Goal: Answer question/provide support: Share knowledge or assist other users

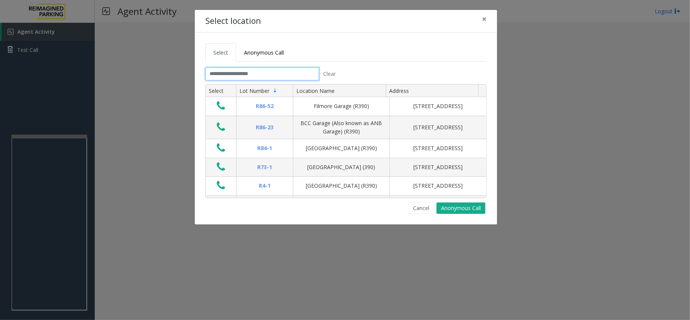
click at [282, 78] on input "text" at bounding box center [262, 73] width 114 height 13
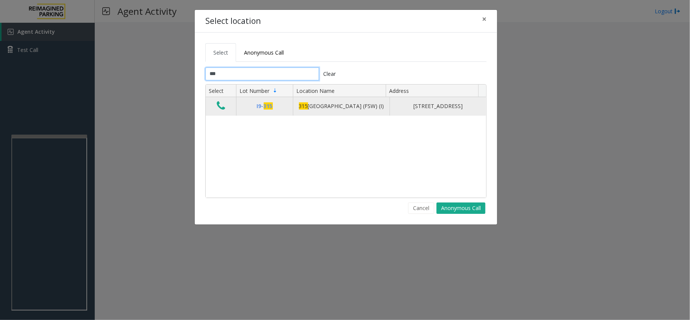
type input "***"
click at [309, 100] on td "[STREET_ADDRESS] (FSW) (I)" at bounding box center [341, 106] width 97 height 18
click at [323, 105] on div "[STREET_ADDRESS] (FSW) (I)" at bounding box center [341, 106] width 87 height 8
drag, startPoint x: 323, startPoint y: 105, endPoint x: 310, endPoint y: 111, distance: 14.7
click at [308, 110] on span "315" at bounding box center [303, 105] width 9 height 7
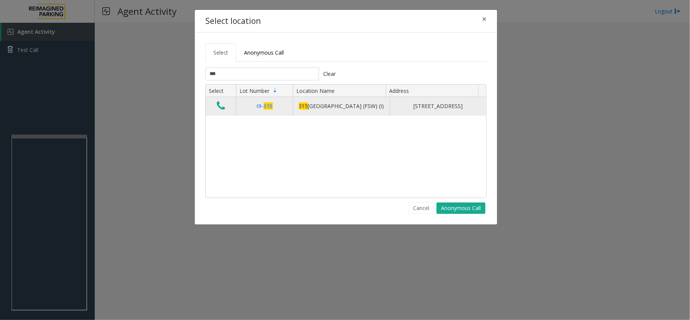
click at [390, 105] on td "[STREET_ADDRESS]" at bounding box center [438, 106] width 97 height 18
click at [340, 109] on div "[STREET_ADDRESS] (FSW) (I)" at bounding box center [341, 106] width 87 height 8
click at [221, 109] on icon "Data table" at bounding box center [221, 105] width 8 height 11
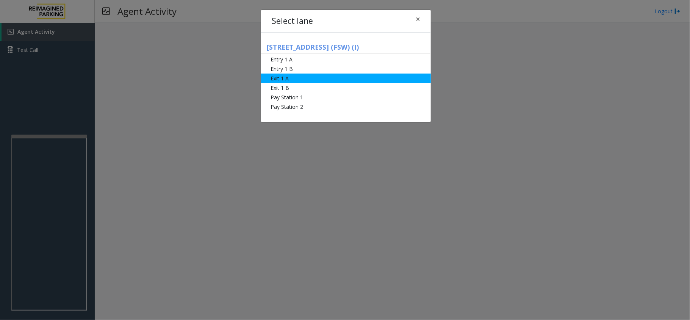
click at [312, 81] on li "Exit 1 A" at bounding box center [346, 78] width 170 height 9
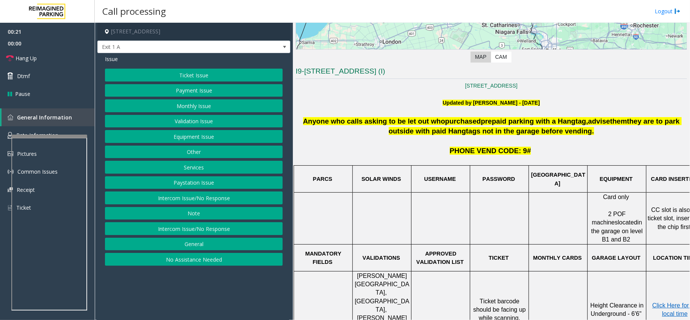
scroll to position [202, 0]
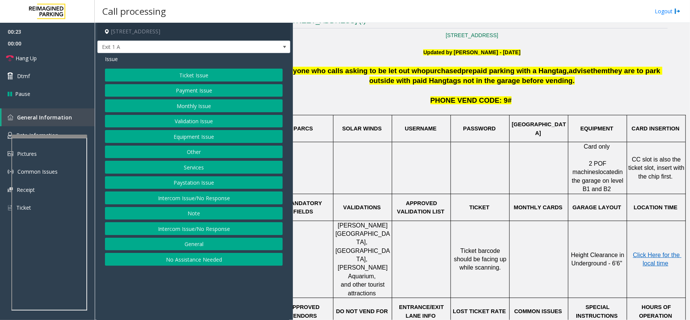
drag, startPoint x: 397, startPoint y: 160, endPoint x: 438, endPoint y: 158, distance: 41.3
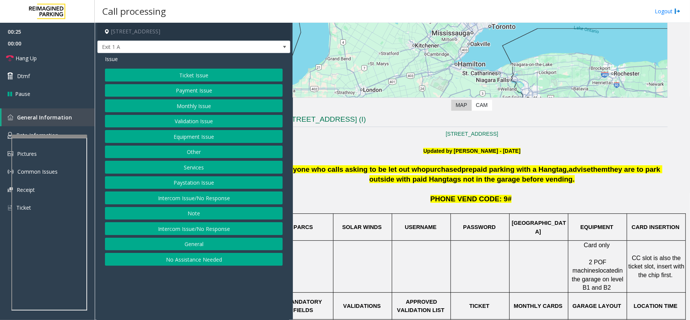
scroll to position [103, 20]
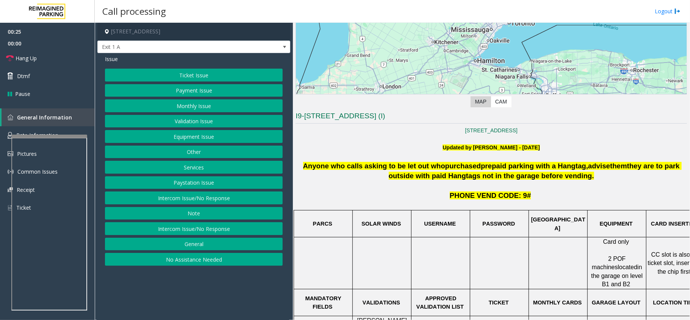
drag, startPoint x: 428, startPoint y: 158, endPoint x: 368, endPoint y: 157, distance: 59.5
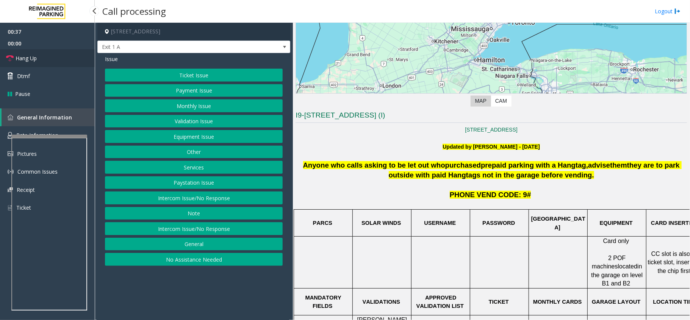
click at [77, 55] on link "Hang Up" at bounding box center [47, 58] width 95 height 18
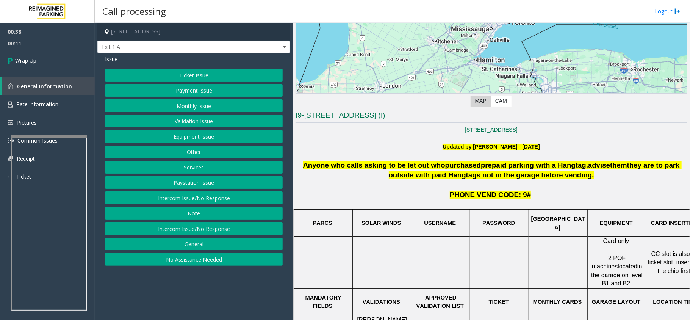
click at [208, 140] on button "Equipment Issue" at bounding box center [194, 136] width 178 height 13
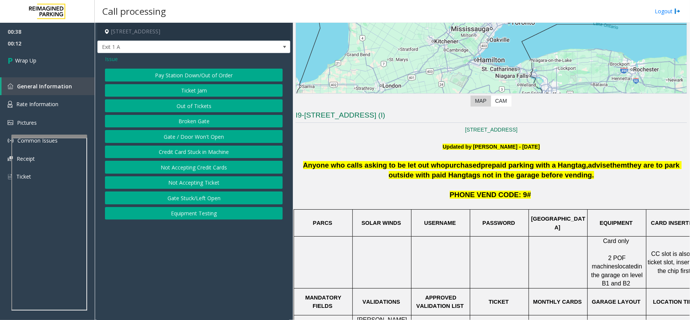
click at [176, 139] on button "Gate / Door Won't Open" at bounding box center [194, 136] width 178 height 13
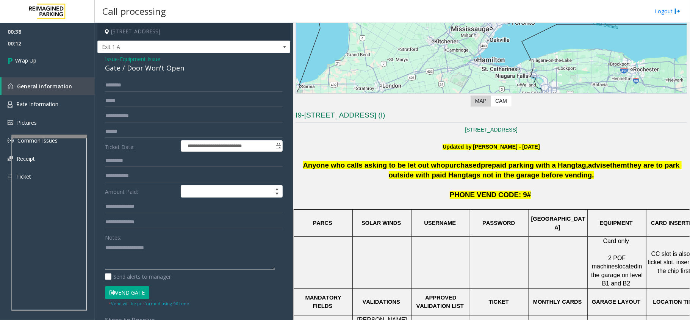
click at [151, 255] on textarea at bounding box center [190, 255] width 170 height 28
click at [105, 246] on textarea at bounding box center [190, 255] width 170 height 28
type textarea "**********"
click at [25, 59] on span "Wrap Up" at bounding box center [25, 60] width 21 height 8
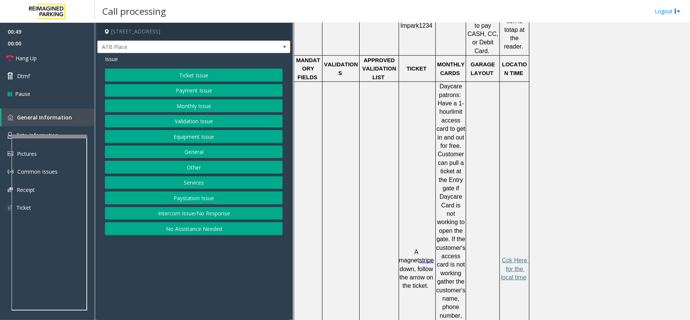
scroll to position [455, 0]
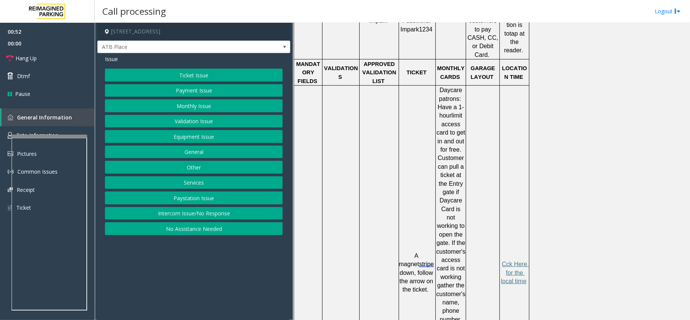
click at [188, 72] on button "Ticket Issue" at bounding box center [194, 75] width 178 height 13
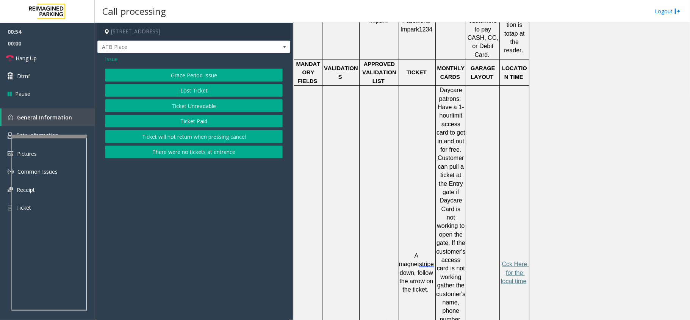
click at [207, 105] on button "Ticket Unreadable" at bounding box center [194, 105] width 178 height 13
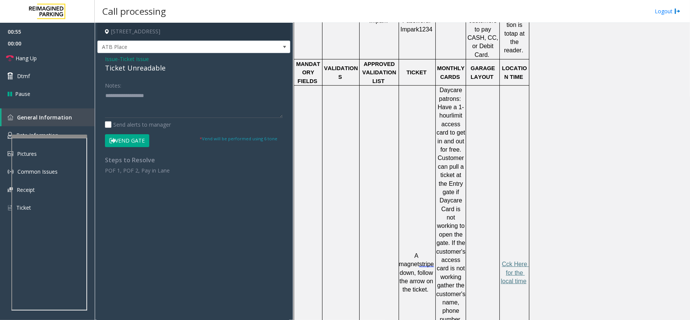
click at [131, 86] on div "Notes:" at bounding box center [194, 98] width 178 height 39
click at [124, 114] on textarea at bounding box center [194, 103] width 178 height 28
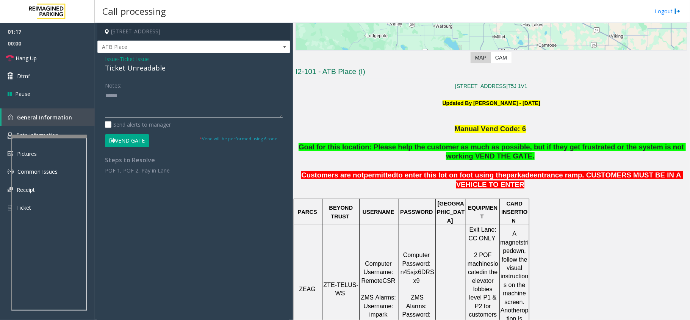
scroll to position [202, 0]
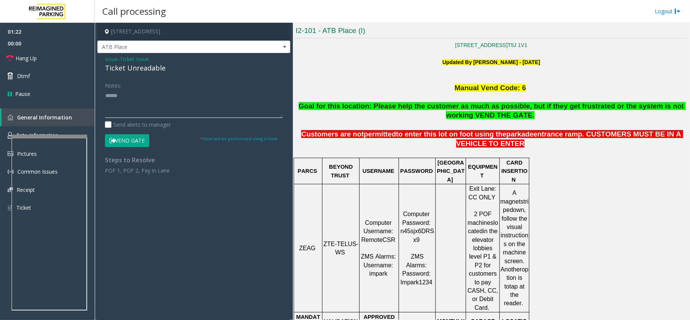
click at [111, 95] on textarea at bounding box center [194, 103] width 178 height 28
click at [180, 97] on textarea at bounding box center [194, 103] width 178 height 28
drag, startPoint x: 325, startPoint y: 226, endPoint x: 349, endPoint y: 237, distance: 26.1
click at [349, 240] on p "ZTE-TELUS-WS" at bounding box center [341, 248] width 36 height 17
copy p "ZTE-TELUS-WS"
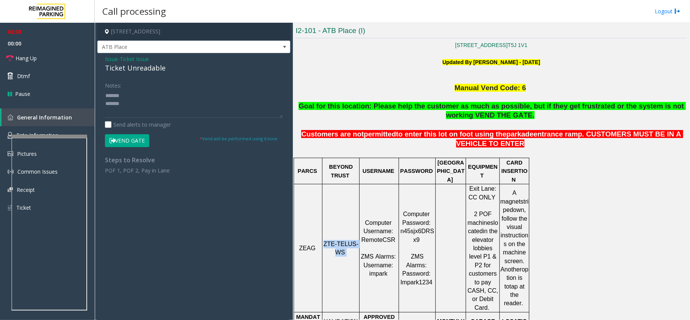
copy p "ZTE-TELUS-WS"
click at [130, 143] on button "Vend Gate" at bounding box center [127, 140] width 44 height 13
click at [68, 59] on link "Hang Up" at bounding box center [47, 58] width 95 height 18
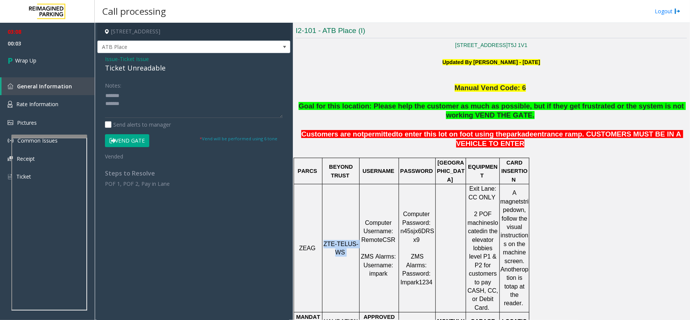
click at [113, 136] on button "Vend Gate" at bounding box center [127, 140] width 44 height 13
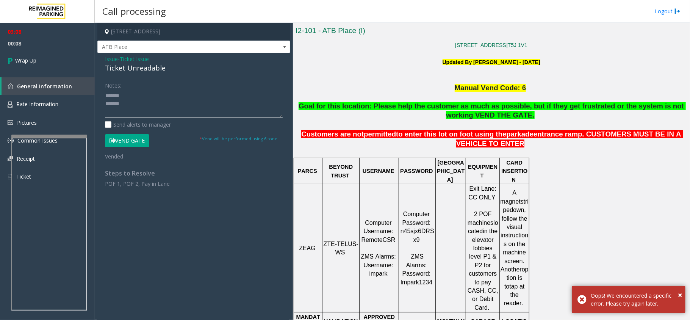
click at [118, 117] on textarea at bounding box center [194, 103] width 178 height 28
click at [141, 110] on textarea at bounding box center [194, 103] width 178 height 28
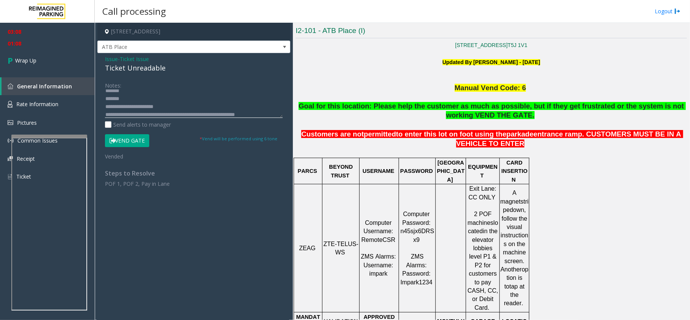
scroll to position [13, 0]
type textarea "**********"
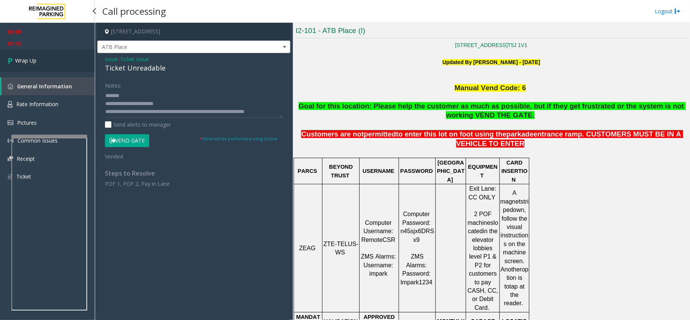
click at [37, 59] on link "Wrap Up" at bounding box center [47, 60] width 95 height 22
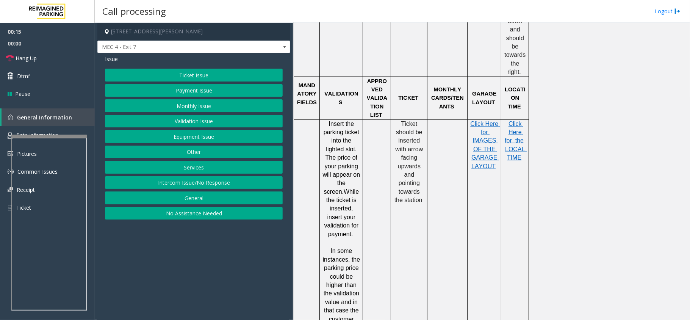
scroll to position [707, 0]
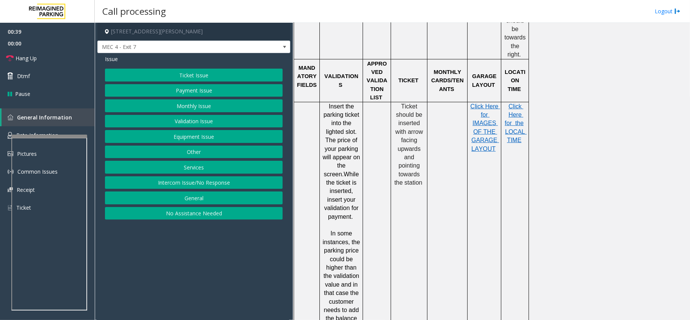
click at [250, 74] on button "Ticket Issue" at bounding box center [194, 75] width 178 height 13
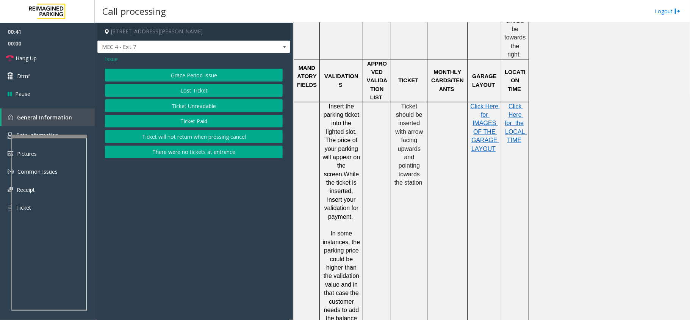
click at [247, 104] on button "Ticket Unreadable" at bounding box center [194, 105] width 178 height 13
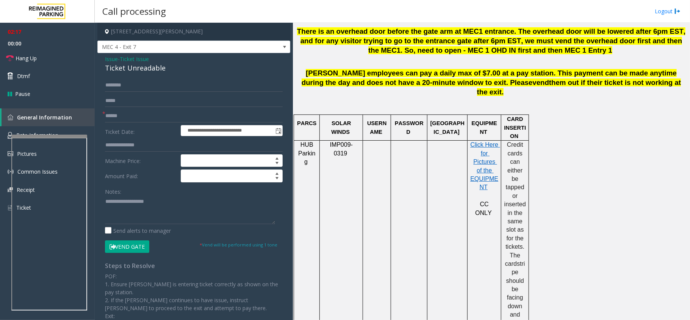
scroll to position [404, 0]
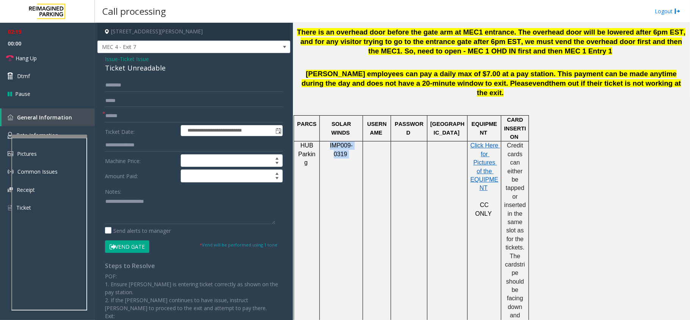
drag, startPoint x: 322, startPoint y: 137, endPoint x: 359, endPoint y: 136, distance: 37.2
click at [359, 141] on div "IMP009-0319" at bounding box center [341, 149] width 43 height 17
copy p "IMP009-0319"
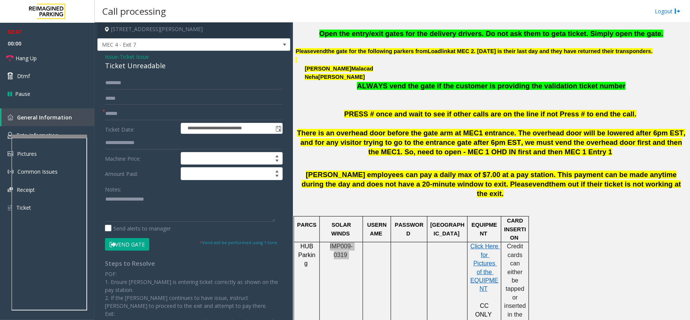
scroll to position [0, 0]
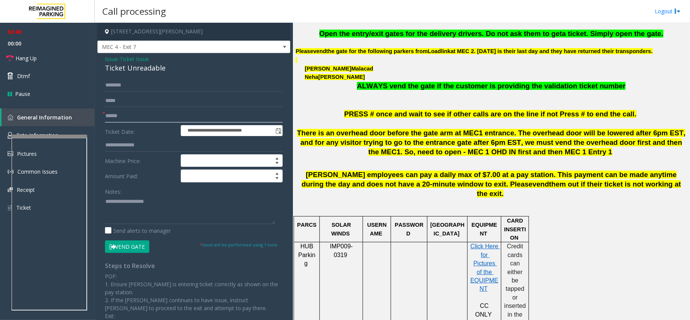
click at [111, 117] on input "text" at bounding box center [194, 116] width 178 height 13
click at [125, 116] on input "text" at bounding box center [194, 116] width 178 height 13
click at [52, 54] on link "Hang Up" at bounding box center [47, 58] width 95 height 18
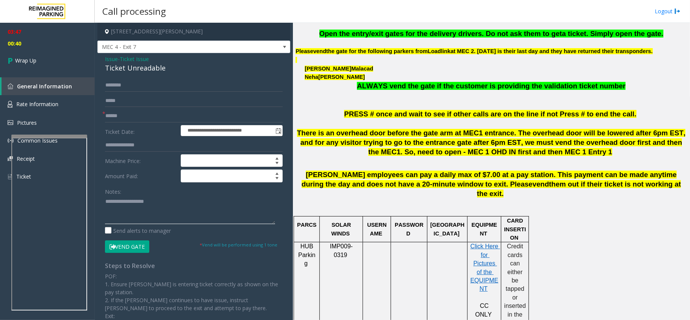
click at [115, 199] on textarea at bounding box center [190, 210] width 170 height 28
drag, startPoint x: 124, startPoint y: 246, endPoint x: 104, endPoint y: 175, distance: 73.9
click at [105, 175] on form "**********" at bounding box center [194, 166] width 178 height 174
click at [25, 61] on span "Wrap Up" at bounding box center [25, 60] width 21 height 8
click at [189, 204] on textarea at bounding box center [190, 210] width 170 height 28
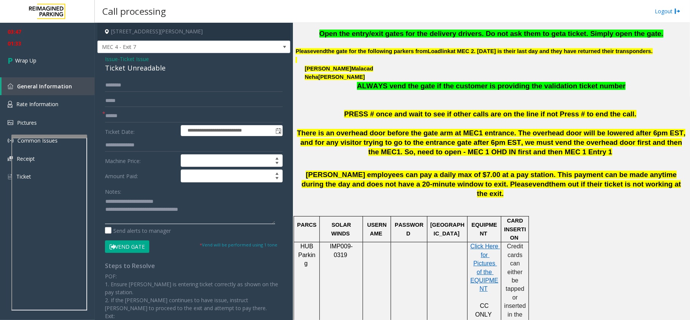
click at [145, 201] on textarea at bounding box center [190, 210] width 170 height 28
drag, startPoint x: 145, startPoint y: 201, endPoint x: 193, endPoint y: 203, distance: 47.8
click at [193, 203] on textarea at bounding box center [190, 210] width 170 height 28
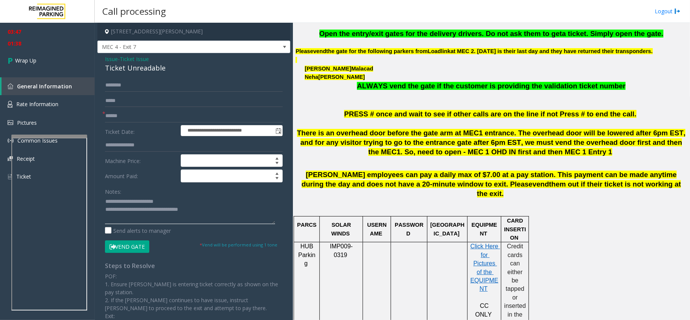
click at [146, 201] on textarea at bounding box center [190, 210] width 170 height 28
click at [180, 202] on textarea at bounding box center [190, 210] width 170 height 28
type textarea "**********"
click at [49, 55] on link "Wrap Up" at bounding box center [47, 60] width 95 height 22
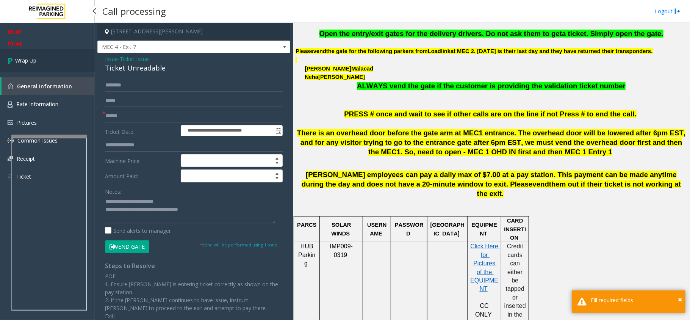
click at [40, 58] on link "Wrap Up" at bounding box center [47, 60] width 95 height 22
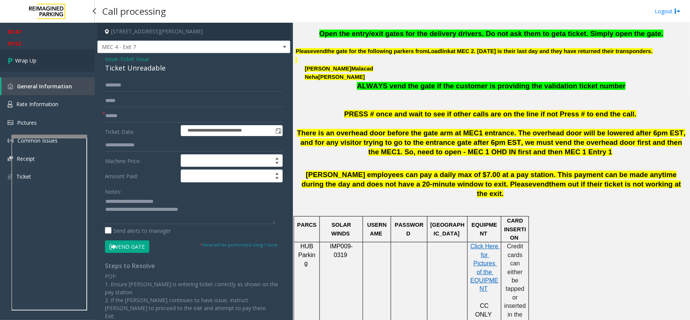
click at [63, 61] on link "Wrap Up" at bounding box center [47, 60] width 95 height 22
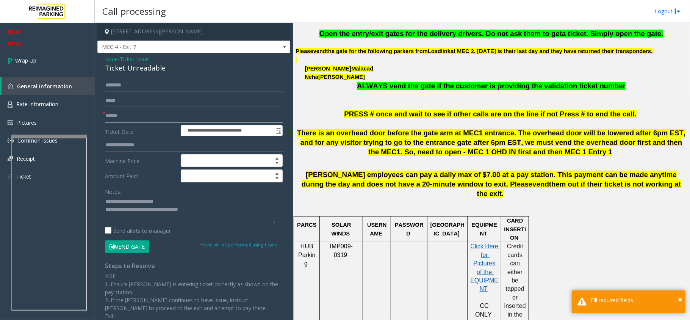
click at [111, 112] on input "text" at bounding box center [194, 116] width 178 height 13
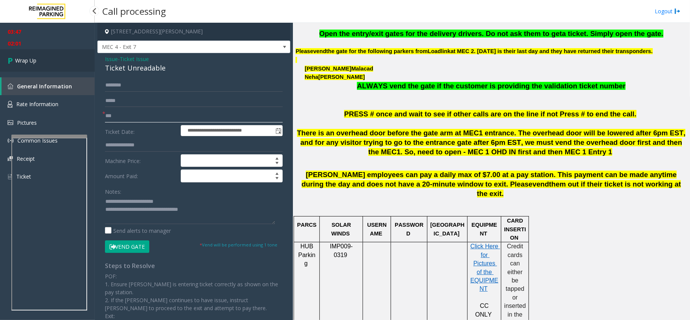
type input "***"
click at [22, 56] on span "Wrap Up" at bounding box center [25, 60] width 21 height 8
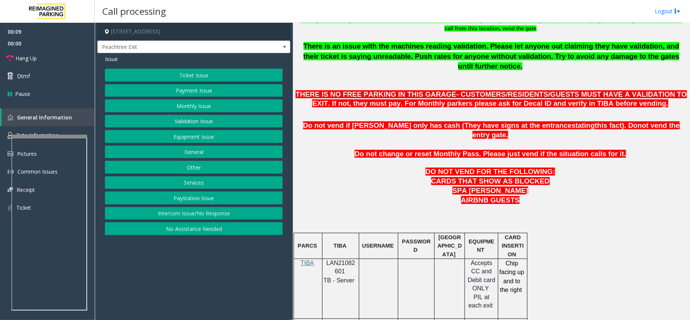
scroll to position [303, 0]
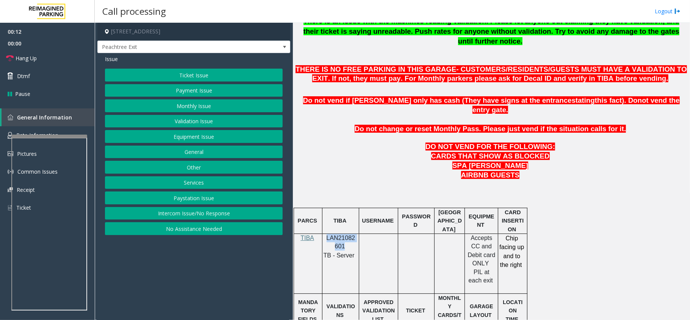
drag, startPoint x: 342, startPoint y: 228, endPoint x: 324, endPoint y: 222, distance: 19.3
click at [324, 234] on td "LAN21082601 TB - Server" at bounding box center [340, 264] width 37 height 60
copy td "LAN21082601"
click at [202, 124] on button "Validation Issue" at bounding box center [194, 121] width 178 height 13
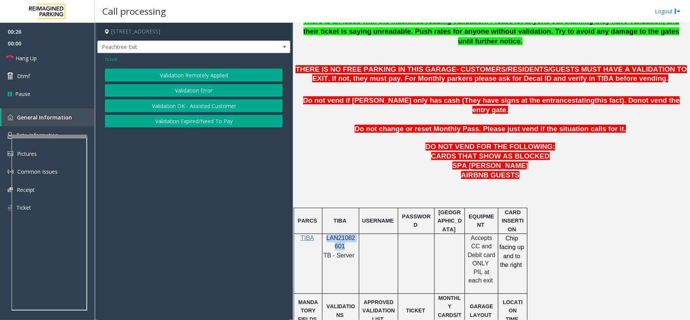
click at [197, 92] on button "Validation Error" at bounding box center [194, 90] width 178 height 13
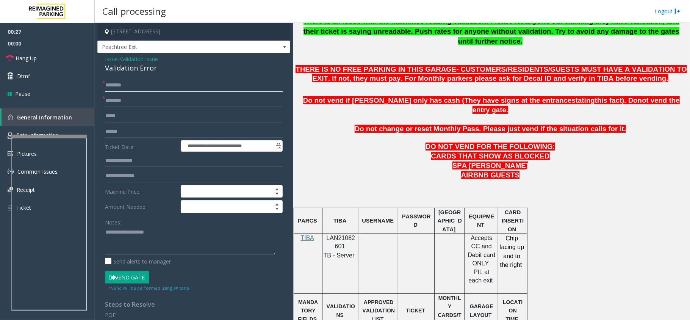
click at [143, 83] on input "text" at bounding box center [194, 85] width 178 height 13
click at [133, 86] on input "******" at bounding box center [194, 85] width 178 height 13
type input "**********"
drag, startPoint x: 125, startPoint y: 243, endPoint x: 120, endPoint y: 238, distance: 7.0
click at [125, 243] on textarea at bounding box center [190, 240] width 170 height 28
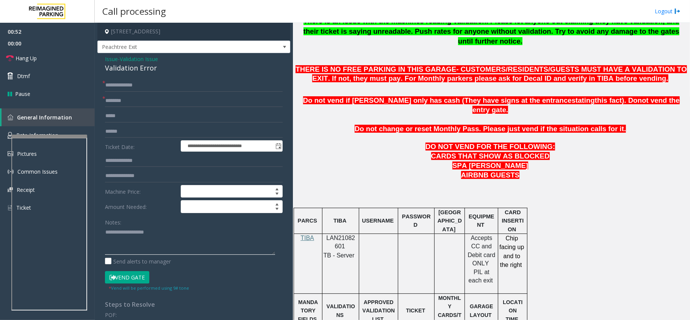
paste textarea "**********"
click at [115, 235] on textarea at bounding box center [190, 240] width 170 height 28
click at [115, 239] on textarea at bounding box center [190, 240] width 170 height 28
click at [116, 67] on div "Validation Error" at bounding box center [194, 68] width 178 height 10
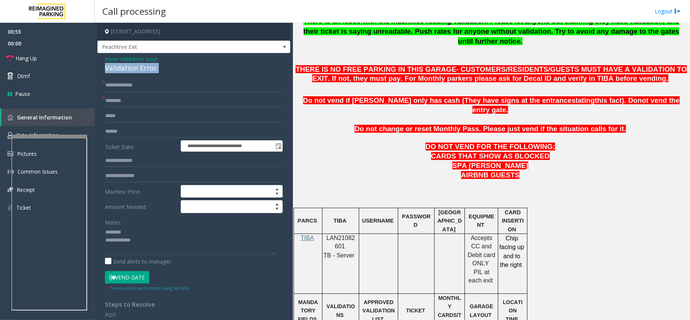
click at [116, 67] on div "Validation Error" at bounding box center [194, 68] width 178 height 10
copy div "Validation Error"
click at [141, 236] on textarea at bounding box center [190, 240] width 170 height 28
paste textarea "**********"
click at [150, 244] on textarea at bounding box center [190, 240] width 170 height 28
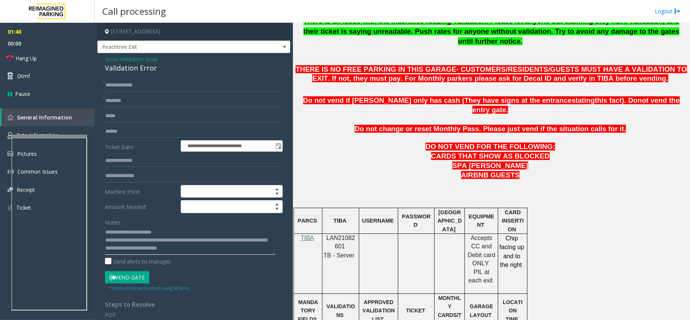
type textarea "**********"
click at [140, 103] on input "text" at bounding box center [194, 100] width 178 height 13
type input "**"
click at [14, 58] on link "Hang Up" at bounding box center [47, 58] width 95 height 18
click at [232, 250] on textarea at bounding box center [190, 240] width 170 height 28
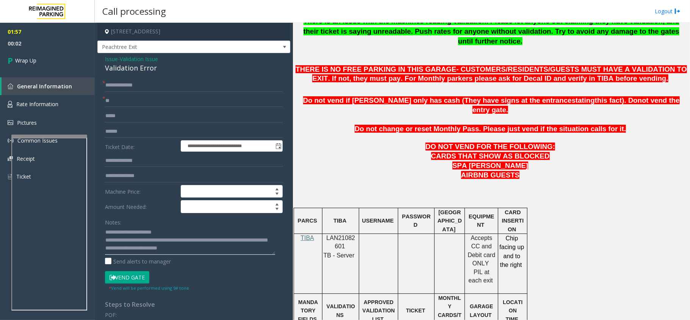
click at [203, 239] on textarea at bounding box center [190, 240] width 170 height 28
drag, startPoint x: 211, startPoint y: 240, endPoint x: 130, endPoint y: 242, distance: 81.5
click at [130, 242] on textarea at bounding box center [190, 240] width 170 height 28
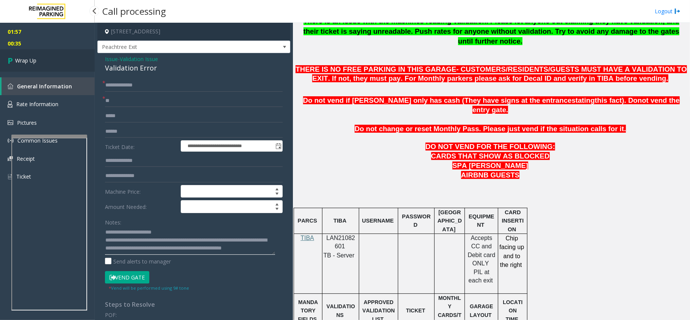
type textarea "**********"
click at [2, 49] on link "Wrap Up" at bounding box center [47, 60] width 95 height 22
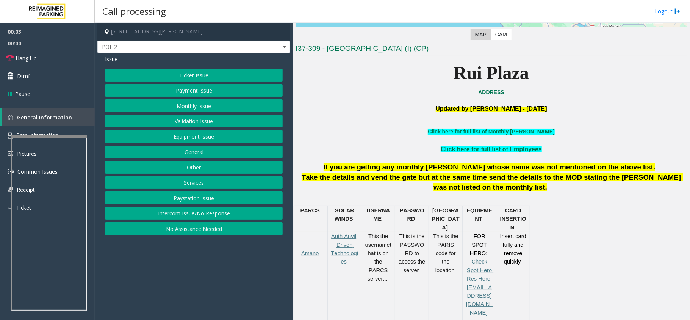
scroll to position [202, 0]
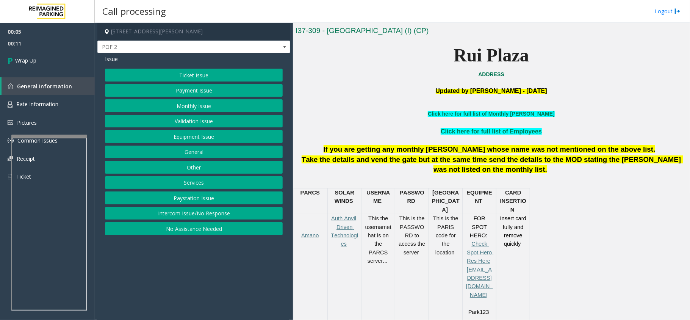
click at [177, 218] on button "Intercom Issue/No Response" at bounding box center [194, 213] width 178 height 13
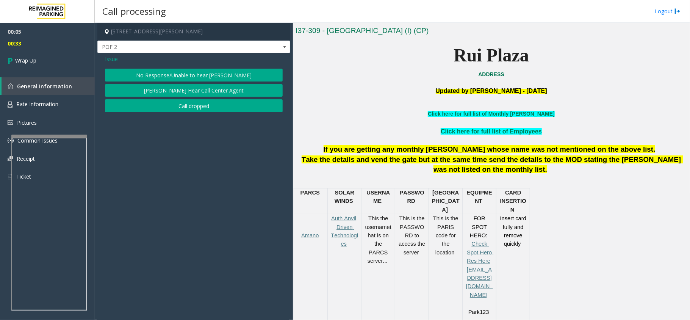
click at [169, 104] on button "Call dropped" at bounding box center [194, 105] width 178 height 13
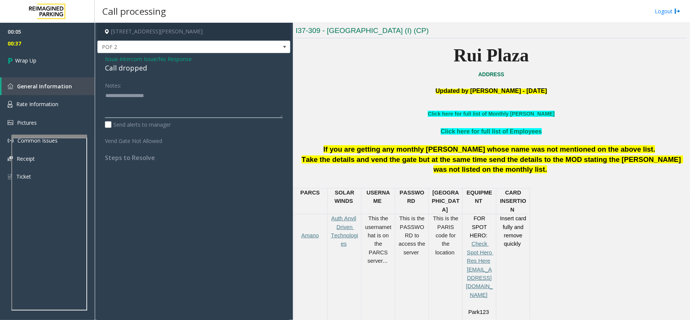
click at [154, 110] on textarea at bounding box center [194, 103] width 178 height 28
click at [112, 64] on div "Call dropped" at bounding box center [194, 68] width 178 height 10
click at [136, 94] on textarea at bounding box center [194, 103] width 178 height 28
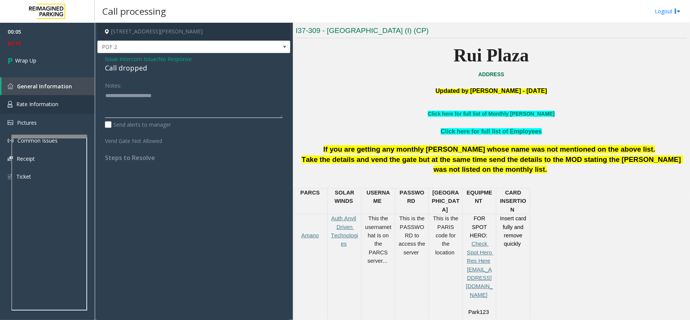
drag, startPoint x: 136, startPoint y: 94, endPoint x: 0, endPoint y: 96, distance: 135.7
click at [0, 96] on app-root "00:05 01:11 Wrap Up General Information Rate Information Pictures Common Issues…" at bounding box center [345, 160] width 690 height 320
type textarea "**********"
click at [23, 67] on link "Wrap Up" at bounding box center [47, 60] width 95 height 22
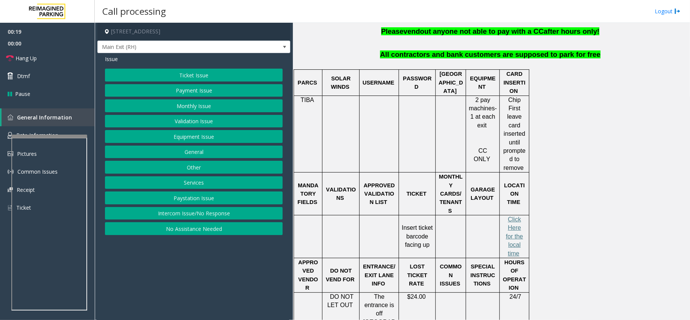
scroll to position [202, 0]
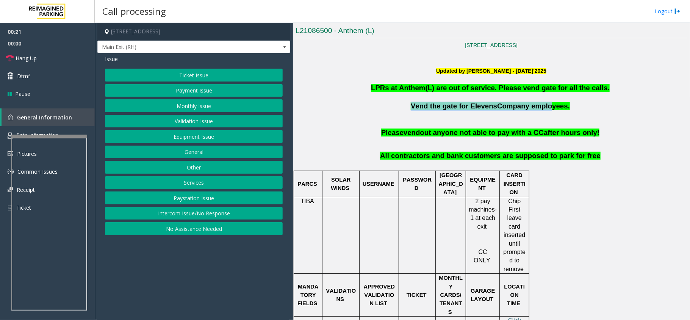
drag, startPoint x: 411, startPoint y: 104, endPoint x: 537, endPoint y: 111, distance: 126.0
click at [537, 111] on p "Vend the gate for Elevens Company employees." at bounding box center [491, 106] width 391 height 9
click at [397, 99] on p at bounding box center [491, 97] width 391 height 8
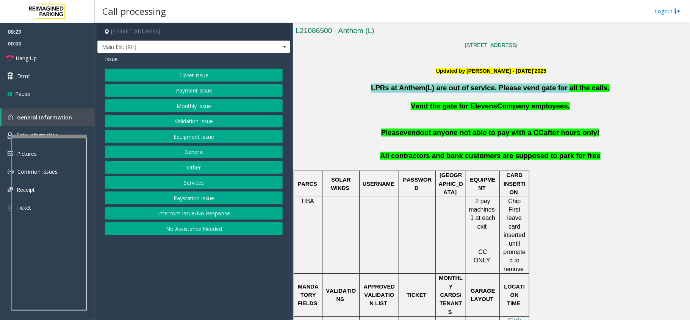
drag, startPoint x: 379, startPoint y: 84, endPoint x: 554, endPoint y: 90, distance: 174.8
click at [554, 90] on p "LPRs at Anthem(L) are out of service. Please vend gate for all the calls." at bounding box center [491, 87] width 391 height 9
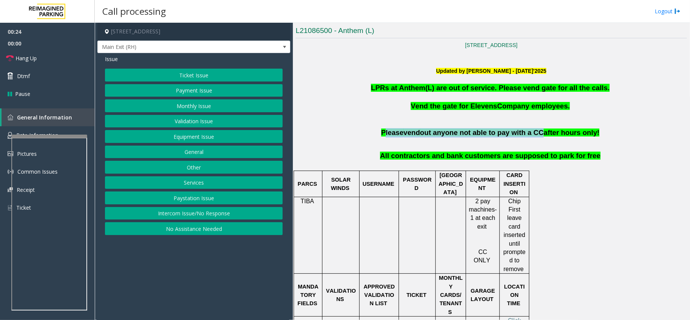
drag, startPoint x: 393, startPoint y: 134, endPoint x: 531, endPoint y: 134, distance: 137.9
click at [531, 134] on span "Please vend out anyone not able to pay with a CC after hours only!" at bounding box center [490, 132] width 218 height 8
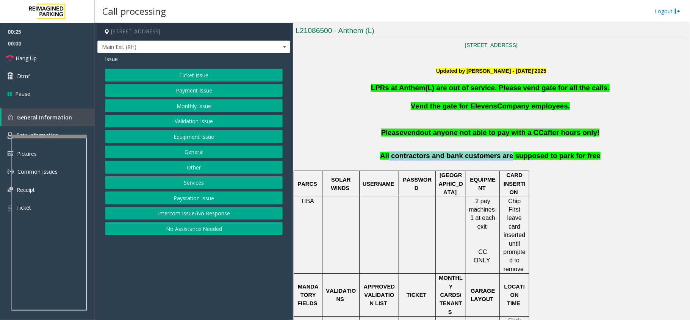
drag, startPoint x: 399, startPoint y: 160, endPoint x: 506, endPoint y: 160, distance: 107.6
click at [506, 160] on p "All contractors and bank customers are supposed to park for free" at bounding box center [491, 160] width 391 height 19
click at [449, 170] on p "All contractors and bank customers are supposed to park for free" at bounding box center [491, 160] width 391 height 19
drag, startPoint x: 380, startPoint y: 161, endPoint x: 434, endPoint y: 160, distance: 53.1
click at [434, 160] on p "All contractors and bank customers are supposed to park for free" at bounding box center [491, 160] width 391 height 19
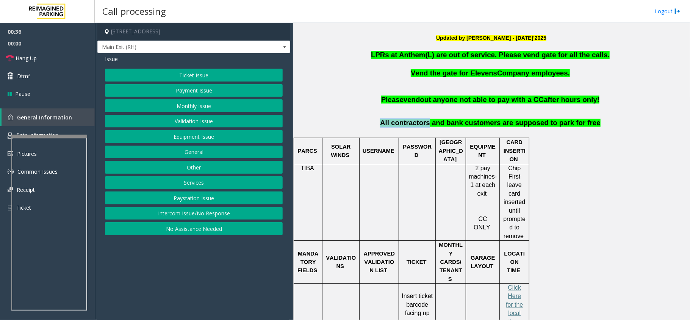
scroll to position [252, 0]
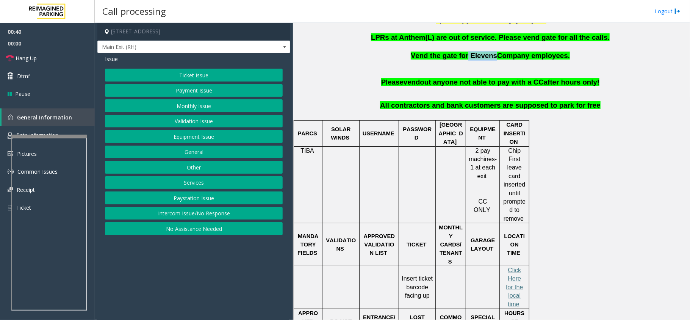
drag, startPoint x: 492, startPoint y: 58, endPoint x: 467, endPoint y: 56, distance: 24.7
click at [467, 56] on span "Vend the gate for Elevens Company employees." at bounding box center [490, 56] width 159 height 8
click at [416, 113] on p "All contractors and bank customers are supposed to park for free" at bounding box center [491, 110] width 391 height 19
click at [196, 139] on button "Equipment Issue" at bounding box center [194, 136] width 178 height 13
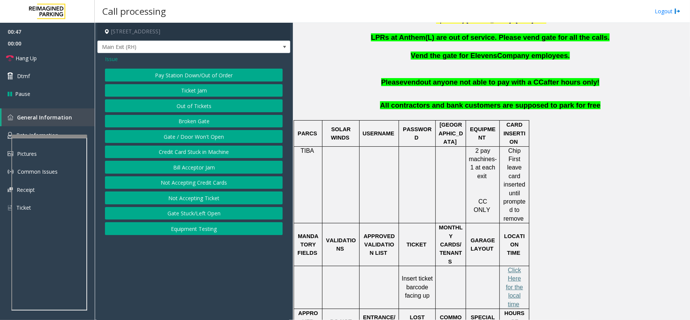
click at [196, 139] on button "Gate / Door Won't Open" at bounding box center [194, 136] width 178 height 13
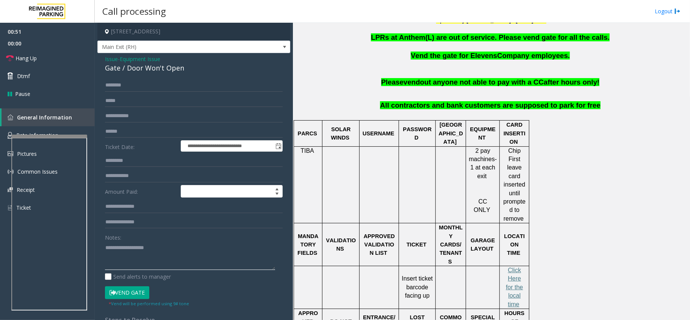
click at [137, 254] on textarea at bounding box center [190, 255] width 170 height 28
paste textarea "**********"
click at [117, 90] on input "text" at bounding box center [194, 85] width 178 height 13
click at [38, 61] on link "Hang Up" at bounding box center [47, 58] width 95 height 18
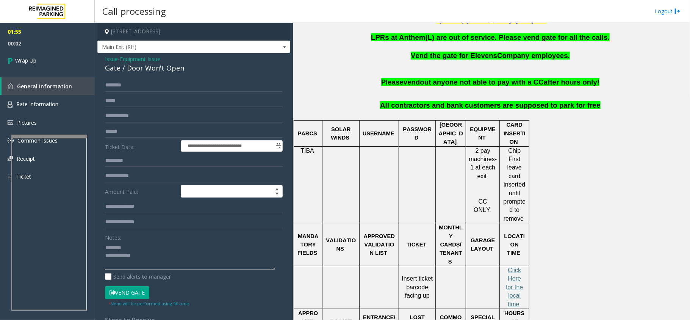
click at [143, 244] on textarea at bounding box center [190, 255] width 170 height 28
click at [132, 250] on textarea at bounding box center [190, 255] width 170 height 28
click at [111, 68] on div "Gate / Door Won't Open" at bounding box center [194, 68] width 178 height 10
click at [176, 70] on div "Gate / Door Won't Open" at bounding box center [194, 68] width 178 height 10
drag, startPoint x: 176, startPoint y: 70, endPoint x: 107, endPoint y: 70, distance: 69.0
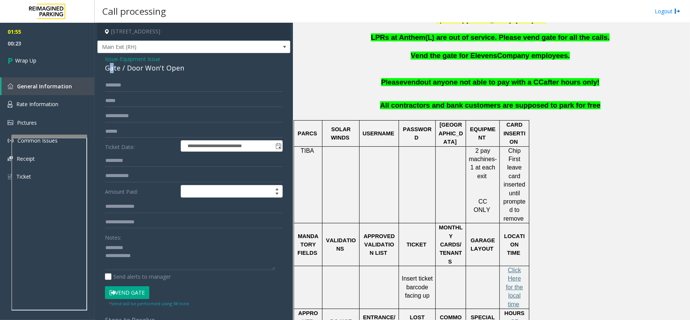
click at [108, 70] on div "Gate / Door Won't Open" at bounding box center [194, 68] width 178 height 10
drag, startPoint x: 106, startPoint y: 70, endPoint x: 182, endPoint y: 69, distance: 76.2
click at [182, 69] on div "Gate / Door Won't Open" at bounding box center [194, 68] width 178 height 10
copy div "Gate / Door Won't Open"
click at [147, 244] on textarea at bounding box center [190, 255] width 170 height 28
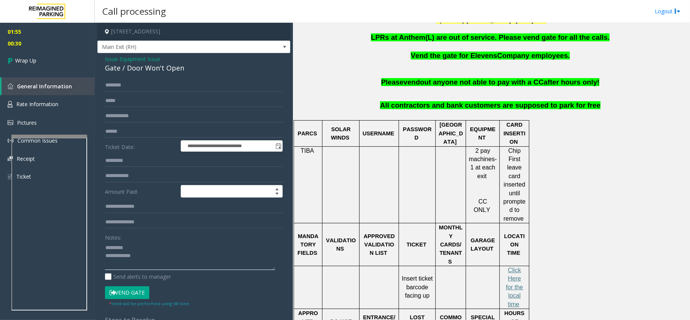
paste textarea "**********"
click at [149, 255] on textarea at bounding box center [190, 255] width 170 height 28
click at [147, 253] on textarea at bounding box center [190, 255] width 170 height 28
click at [152, 257] on textarea at bounding box center [190, 255] width 170 height 28
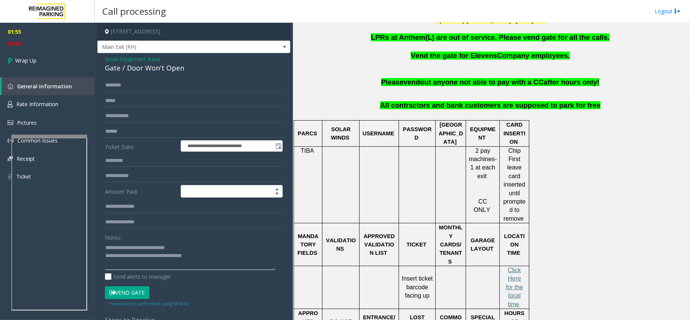
click at [202, 255] on textarea at bounding box center [190, 255] width 170 height 28
type textarea "**********"
click at [28, 59] on span "Wrap Up" at bounding box center [25, 60] width 21 height 8
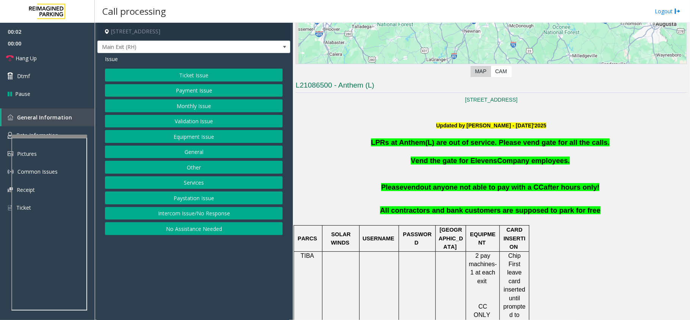
scroll to position [152, 0]
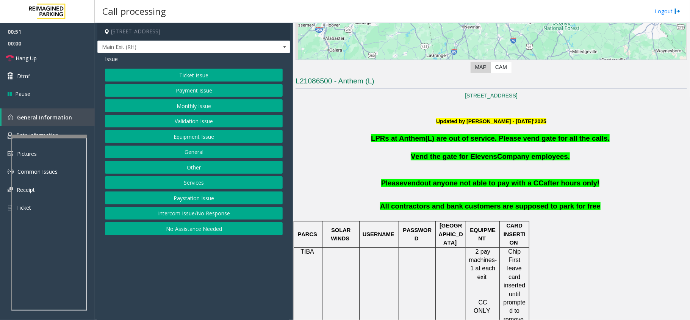
click at [200, 109] on button "Monthly Issue" at bounding box center [194, 105] width 178 height 13
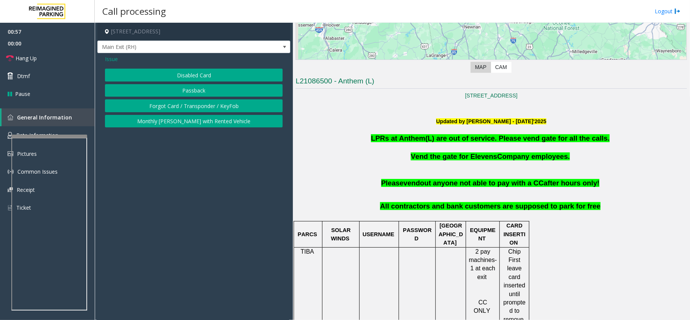
click at [204, 79] on button "Disabled Card" at bounding box center [194, 75] width 178 height 13
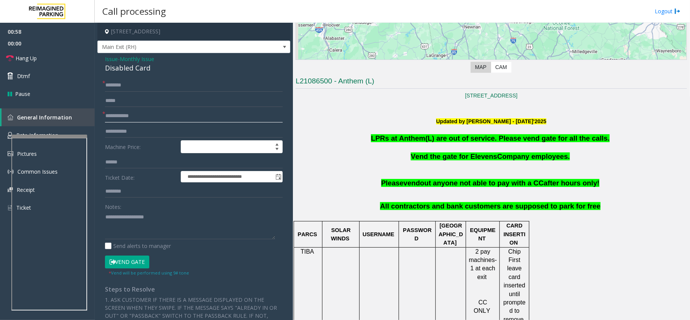
click at [139, 115] on input "text" at bounding box center [194, 116] width 178 height 13
type input "*"
type input "*******"
click at [119, 264] on button "Vend Gate" at bounding box center [127, 261] width 44 height 13
click at [136, 86] on input "text" at bounding box center [194, 85] width 178 height 13
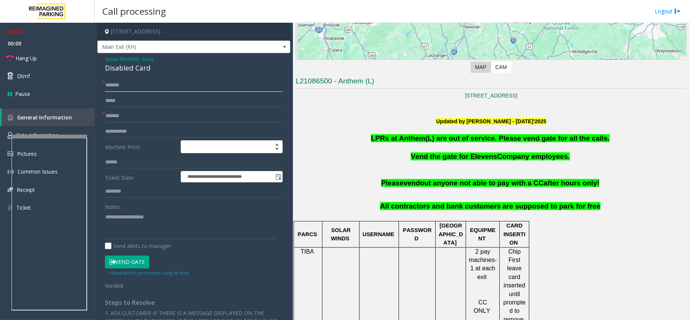
click at [106, 89] on input "*******" at bounding box center [194, 85] width 178 height 13
type input "*******"
click at [17, 61] on span "Hang Up" at bounding box center [26, 58] width 21 height 8
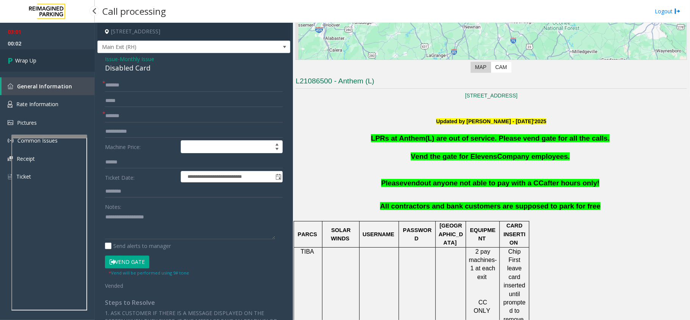
click at [18, 61] on span "Wrap Up" at bounding box center [25, 60] width 21 height 8
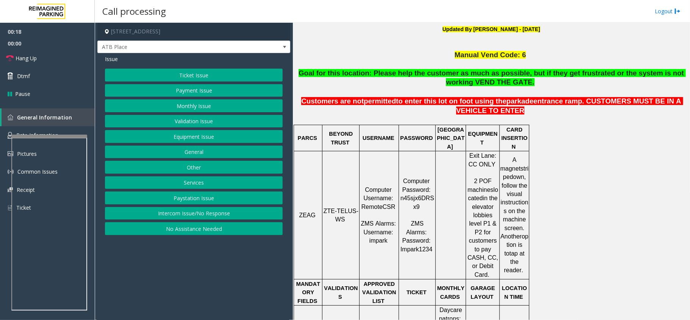
scroll to position [252, 0]
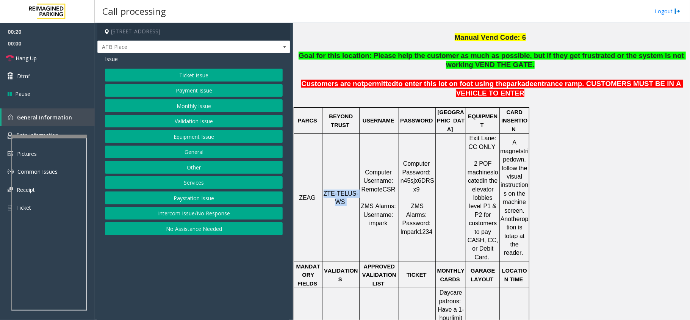
drag, startPoint x: 346, startPoint y: 184, endPoint x: 325, endPoint y: 175, distance: 22.7
click at [325, 189] on p "ZTE-TELUS-WS" at bounding box center [341, 197] width 36 height 17
copy p "ZTE-TELUS-WS"
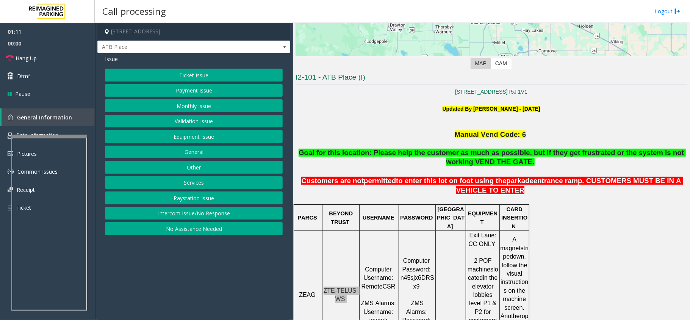
scroll to position [152, 0]
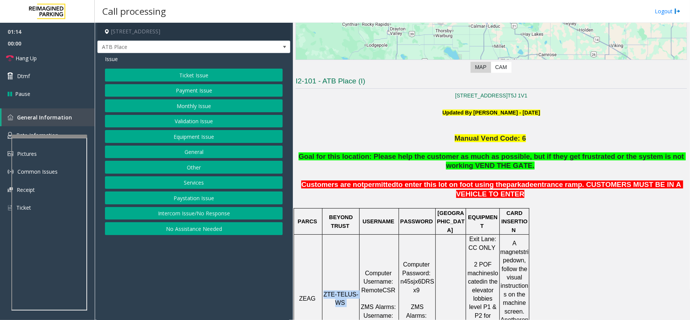
click at [174, 70] on button "Ticket Issue" at bounding box center [194, 75] width 178 height 13
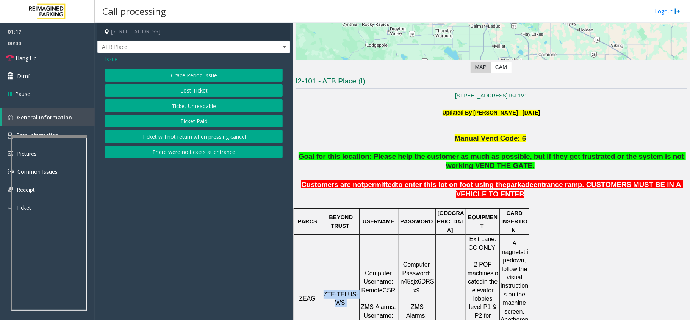
click at [196, 108] on button "Ticket Unreadable" at bounding box center [194, 105] width 178 height 13
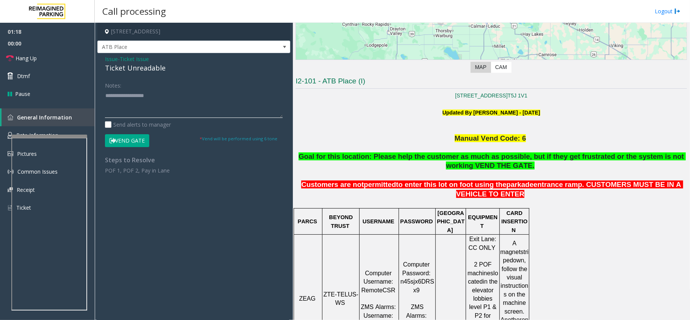
click at [133, 94] on textarea at bounding box center [194, 103] width 178 height 28
type textarea "*"
click at [136, 142] on button "Vend Gate" at bounding box center [127, 140] width 44 height 13
click at [133, 142] on button "Vend Gate" at bounding box center [127, 140] width 44 height 13
click at [57, 59] on link "Hang Up" at bounding box center [47, 58] width 95 height 18
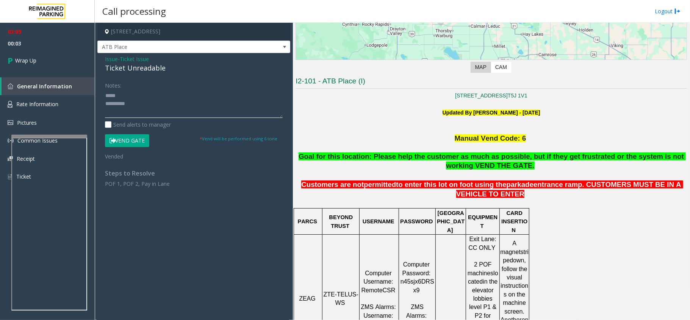
click at [105, 96] on textarea at bounding box center [194, 103] width 178 height 28
drag, startPoint x: 102, startPoint y: 101, endPoint x: 110, endPoint y: 102, distance: 8.0
click at [110, 102] on div "Notes: Send alerts to manager Vend Gate * Vend will be performed using 6 tone V…" at bounding box center [193, 133] width 189 height 108
click at [105, 102] on textarea at bounding box center [194, 103] width 178 height 28
click at [104, 55] on div "Issue - Ticket Issue Ticket Unreadable Notes: Send alerts to manager Vend Gate …" at bounding box center [193, 124] width 193 height 142
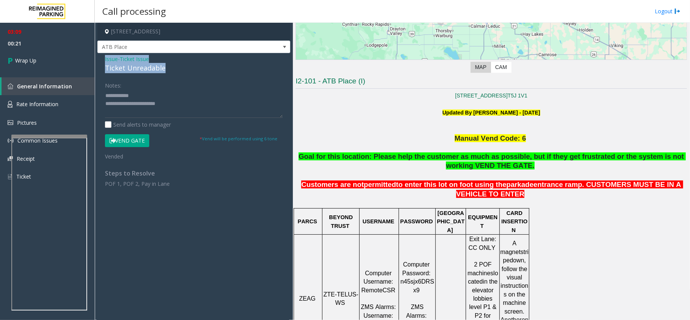
drag, startPoint x: 104, startPoint y: 55, endPoint x: 157, endPoint y: 70, distance: 54.9
click at [157, 70] on div "Issue - Ticket Issue Ticket Unreadable Notes: Send alerts to manager Vend Gate …" at bounding box center [193, 124] width 193 height 142
click at [145, 102] on textarea at bounding box center [194, 103] width 178 height 28
click at [142, 95] on textarea at bounding box center [194, 103] width 178 height 28
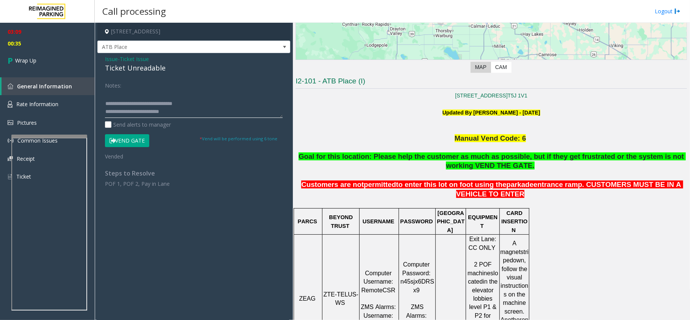
click at [181, 108] on textarea at bounding box center [194, 103] width 178 height 28
click at [134, 114] on textarea at bounding box center [194, 103] width 178 height 28
click at [135, 111] on textarea at bounding box center [194, 103] width 178 height 28
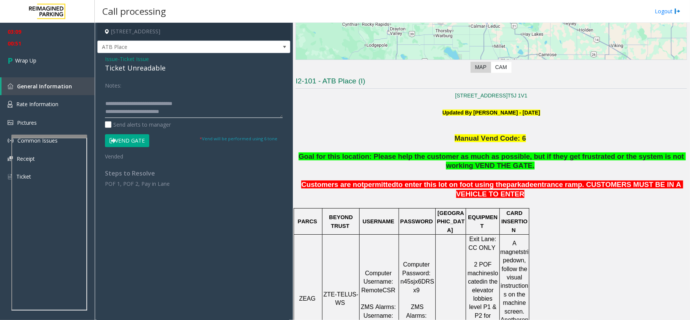
click at [135, 111] on textarea at bounding box center [194, 103] width 178 height 28
click at [142, 101] on textarea at bounding box center [194, 103] width 178 height 28
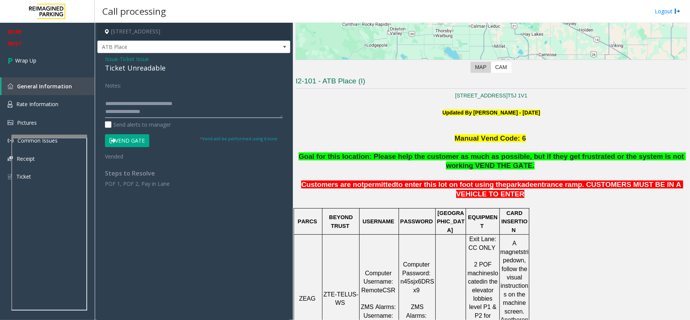
click at [144, 101] on textarea at bounding box center [194, 103] width 178 height 28
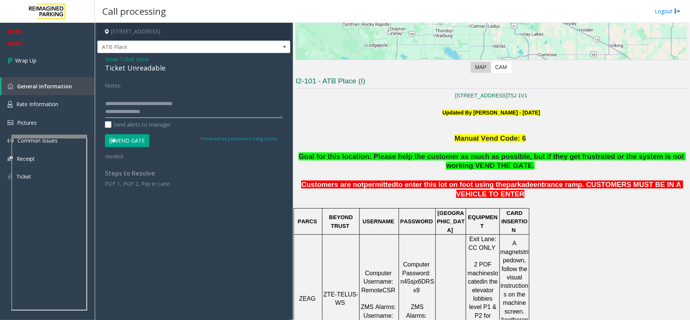
click at [144, 102] on textarea at bounding box center [194, 103] width 178 height 28
click at [132, 103] on textarea at bounding box center [194, 103] width 178 height 28
drag, startPoint x: 102, startPoint y: 102, endPoint x: 114, endPoint y: 102, distance: 12.1
click at [114, 102] on div "Notes: Send alerts to manager Vend Gate * Vend will be performed using 6 tone V…" at bounding box center [193, 133] width 189 height 108
drag, startPoint x: 106, startPoint y: 101, endPoint x: 145, endPoint y: 102, distance: 38.3
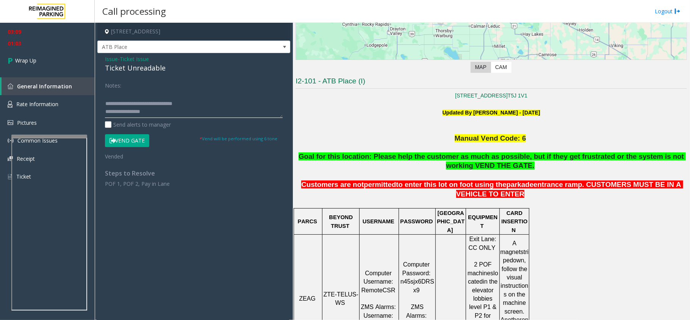
click at [145, 102] on textarea at bounding box center [194, 103] width 178 height 28
click at [159, 102] on textarea at bounding box center [194, 103] width 178 height 28
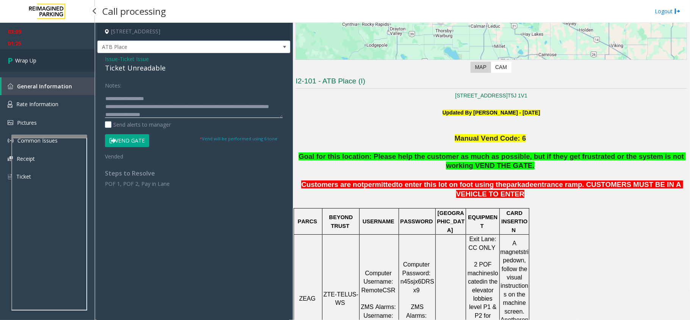
type textarea "**********"
click at [29, 53] on link "Wrap Up" at bounding box center [47, 60] width 95 height 22
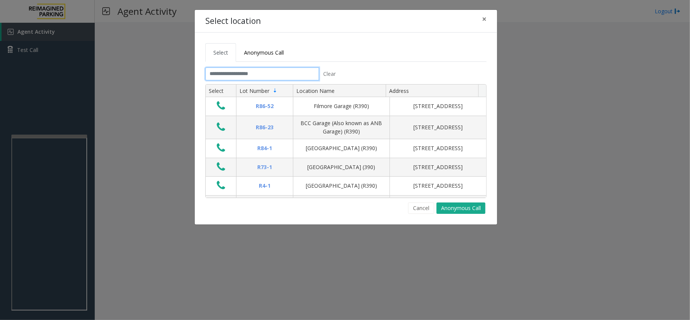
click at [243, 72] on input "text" at bounding box center [262, 73] width 114 height 13
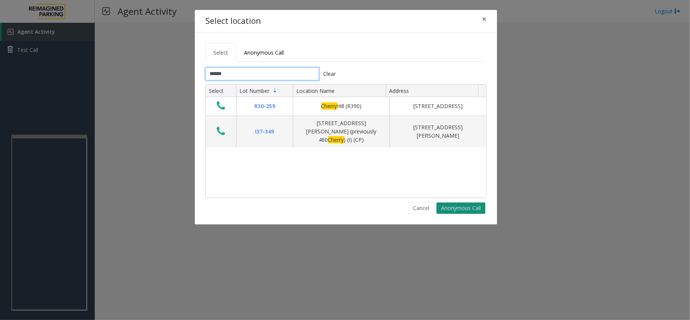
type input "******"
click at [451, 208] on button "Anonymous Call" at bounding box center [461, 207] width 49 height 11
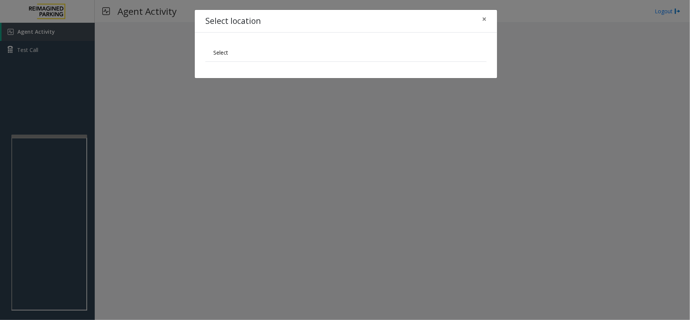
click at [249, 49] on ul "Select" at bounding box center [345, 52] width 281 height 19
click at [218, 50] on span "Select" at bounding box center [220, 52] width 15 height 7
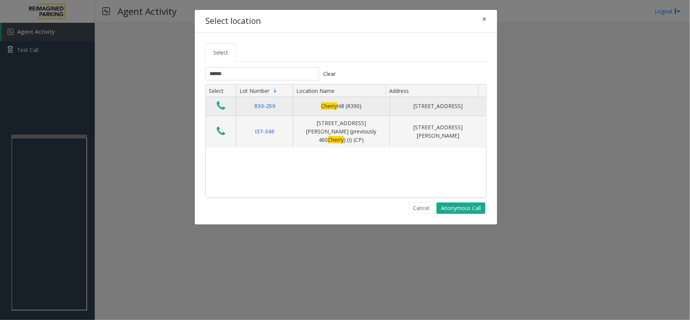
click at [223, 108] on icon "Data table" at bounding box center [221, 105] width 8 height 11
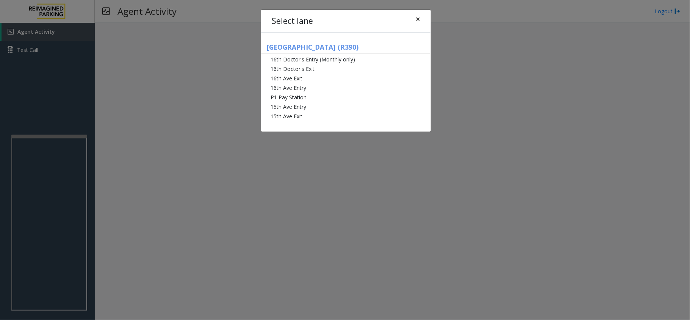
click at [416, 19] on span "×" at bounding box center [418, 19] width 5 height 11
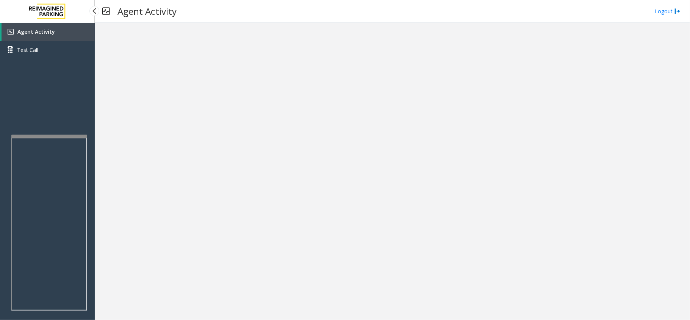
click at [54, 113] on div "Agent Activity Test Call" at bounding box center [47, 183] width 95 height 320
click at [20, 26] on link "Agent Activity" at bounding box center [48, 32] width 93 height 18
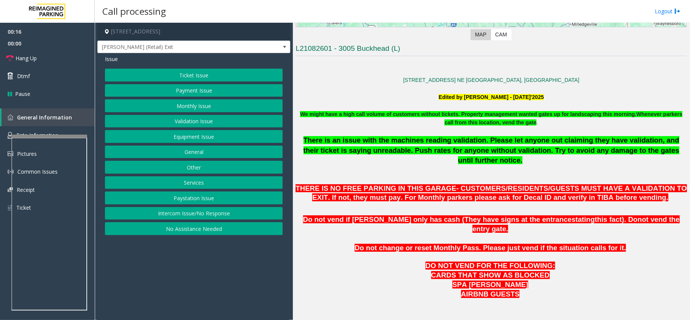
scroll to position [202, 0]
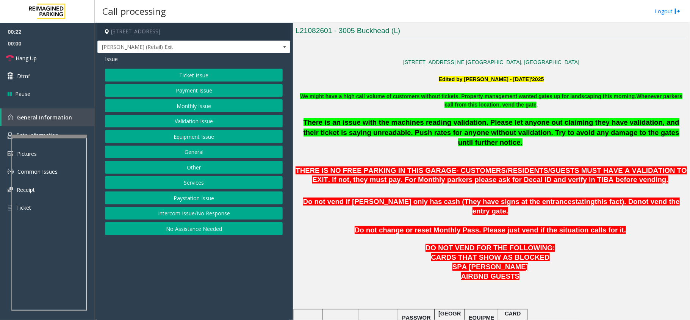
click at [196, 78] on button "Ticket Issue" at bounding box center [194, 75] width 178 height 13
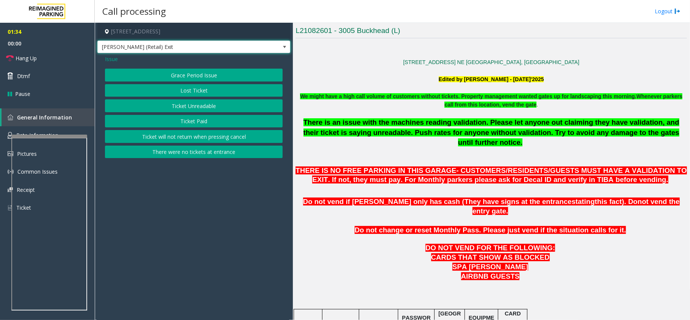
click at [167, 50] on span "[PERSON_NAME] (Retail) Exit" at bounding box center [175, 47] width 154 height 12
click at [131, 196] on app-call-processing-form "[STREET_ADDRESS] [PERSON_NAME] (Retail) Exit Issue Grace Period Issue Lost Tick…" at bounding box center [194, 171] width 198 height 297
click at [186, 105] on button "Ticket Unreadable" at bounding box center [194, 105] width 178 height 13
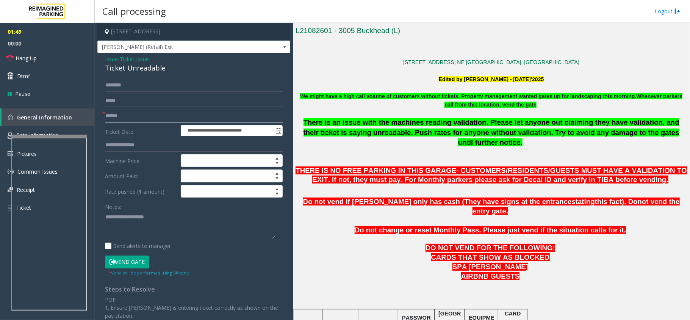
click at [127, 114] on input "text" at bounding box center [194, 116] width 178 height 13
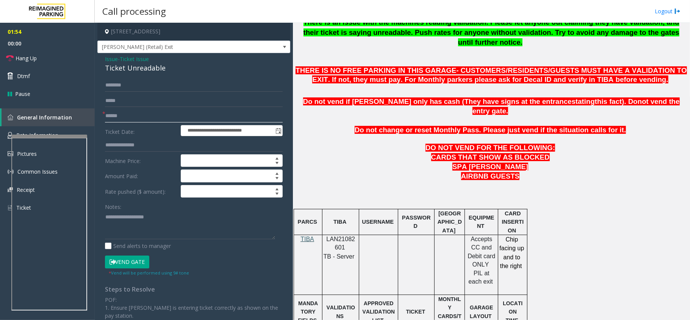
scroll to position [303, 0]
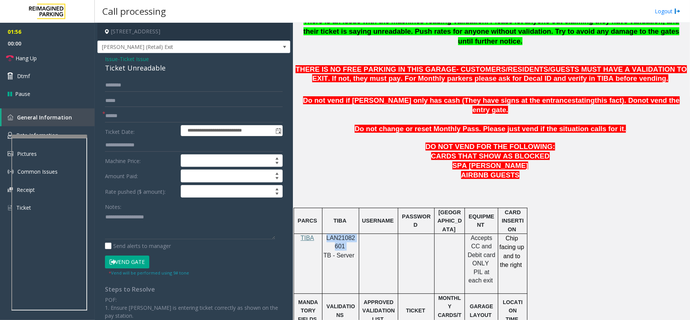
drag, startPoint x: 346, startPoint y: 230, endPoint x: 324, endPoint y: 222, distance: 24.0
click at [324, 234] on td "LAN21082601 TB - Server" at bounding box center [340, 264] width 37 height 60
copy td "LAN21082601"
click at [117, 113] on input "text" at bounding box center [194, 116] width 178 height 13
click at [28, 60] on span "Hang Up" at bounding box center [26, 58] width 21 height 8
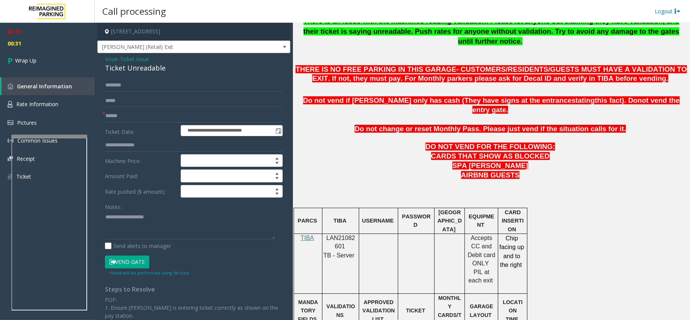
click at [108, 59] on span "Issue" at bounding box center [111, 59] width 13 height 8
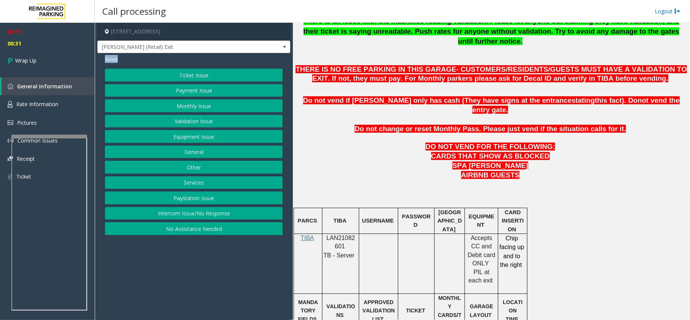
click at [108, 59] on span "Issue" at bounding box center [111, 59] width 13 height 8
click at [179, 74] on button "Ticket Issue" at bounding box center [194, 75] width 178 height 13
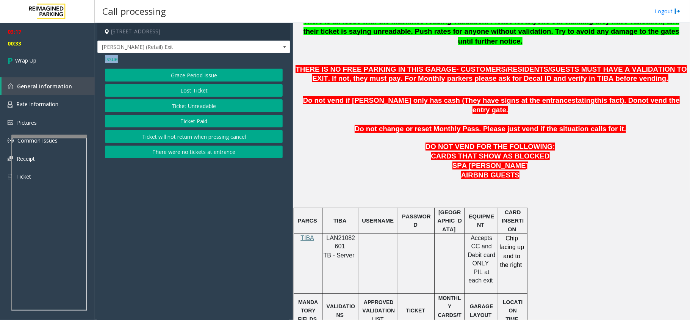
click at [186, 106] on button "Ticket Unreadable" at bounding box center [194, 105] width 178 height 13
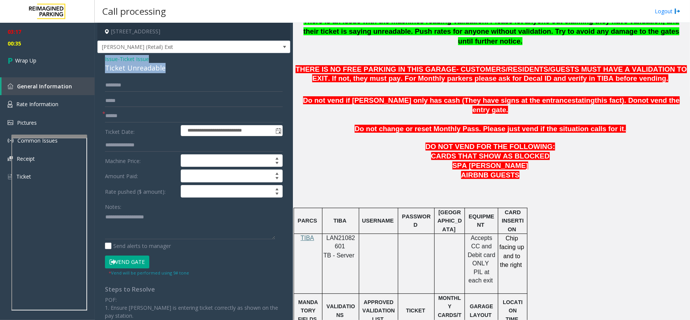
drag, startPoint x: 179, startPoint y: 73, endPoint x: 104, endPoint y: 61, distance: 75.9
click at [104, 61] on div "**********" at bounding box center [193, 237] width 193 height 369
click at [150, 240] on div "Notes: Send alerts to manager" at bounding box center [194, 225] width 178 height 50
click at [152, 226] on textarea at bounding box center [190, 225] width 170 height 28
paste textarea "**********"
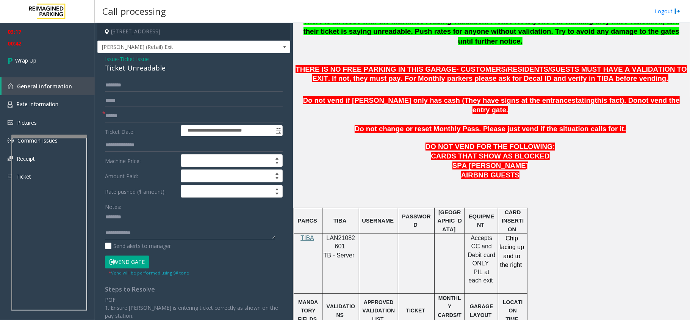
click at [125, 228] on textarea at bounding box center [190, 225] width 170 height 28
click at [125, 229] on textarea at bounding box center [190, 225] width 170 height 28
click at [138, 66] on div "Ticket Unreadable" at bounding box center [194, 68] width 178 height 10
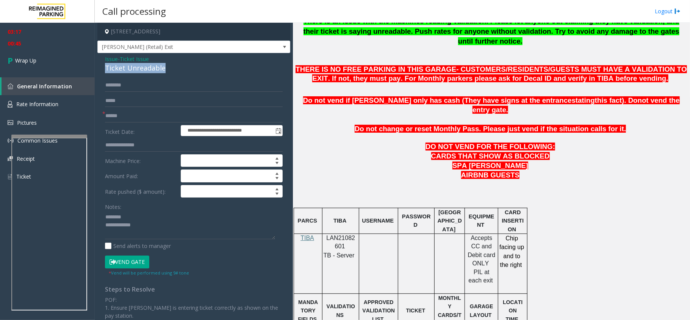
copy div "Ticket Unreadable"
click at [142, 213] on textarea at bounding box center [190, 225] width 170 height 28
paste textarea "**********"
click at [166, 226] on textarea at bounding box center [190, 225] width 170 height 28
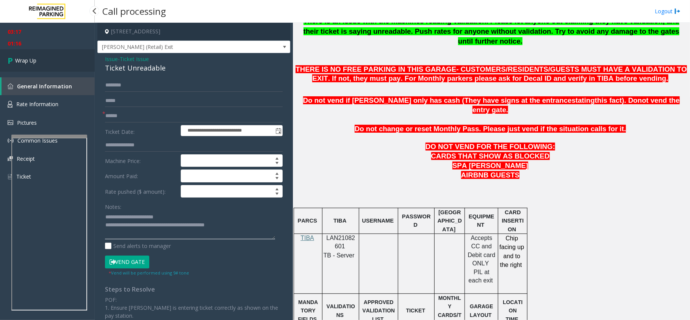
type textarea "**********"
click at [30, 60] on span "Wrap Up" at bounding box center [25, 60] width 21 height 8
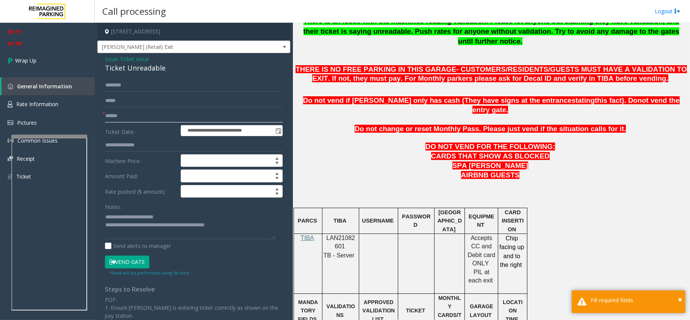
click at [109, 114] on input "text" at bounding box center [194, 116] width 178 height 13
type input "***"
click at [42, 61] on link "Wrap Up" at bounding box center [47, 60] width 95 height 22
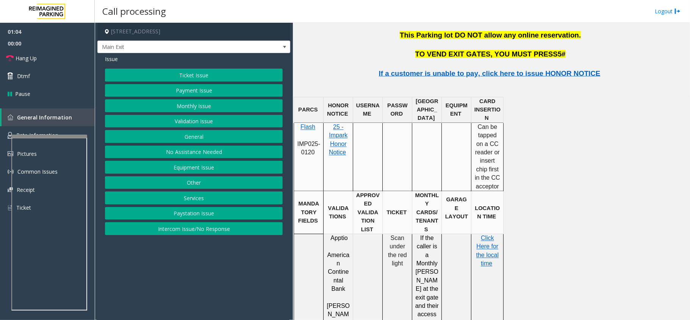
scroll to position [909, 0]
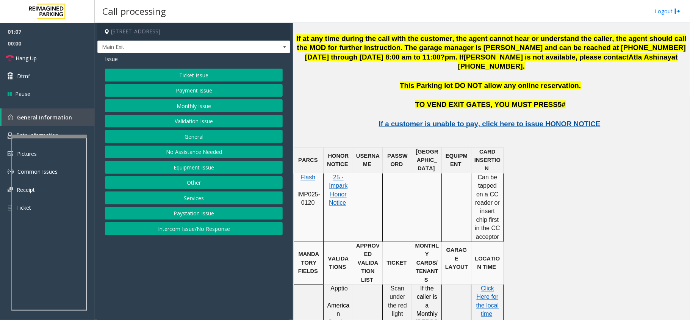
click at [468, 120] on span "If a customer is unable to pay, click here to issue HONOR NOTICE" at bounding box center [490, 124] width 222 height 8
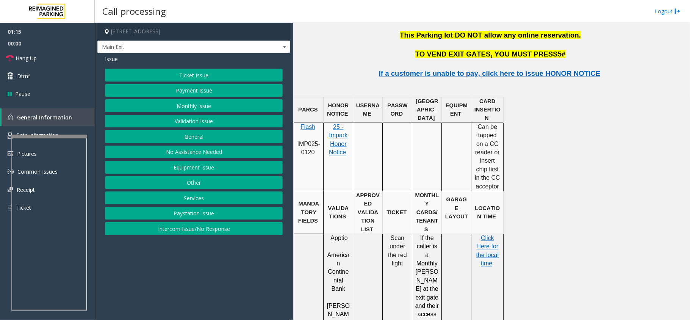
scroll to position [1061, 0]
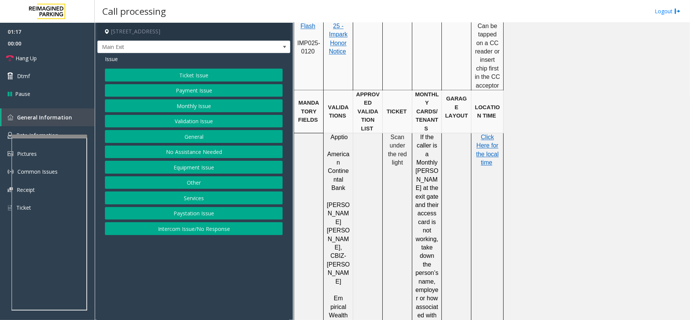
drag, startPoint x: 389, startPoint y: 113, endPoint x: 406, endPoint y: 139, distance: 32.1
click at [406, 139] on p "Scan under the red light" at bounding box center [397, 150] width 24 height 34
click at [398, 152] on td "Scan under the red light" at bounding box center [398, 277] width 30 height 289
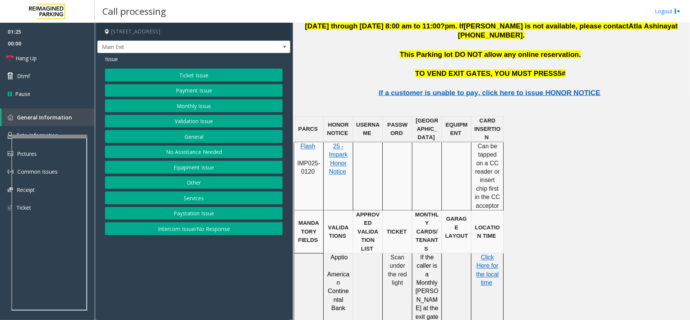
scroll to position [909, 0]
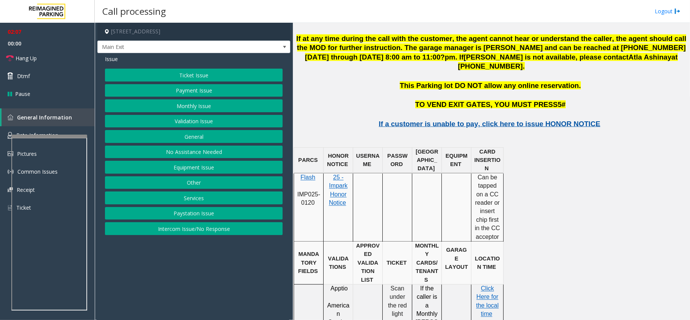
click at [428, 120] on span "If a customer is unable to pay, click here to issue HONOR NOTICE" at bounding box center [490, 124] width 222 height 8
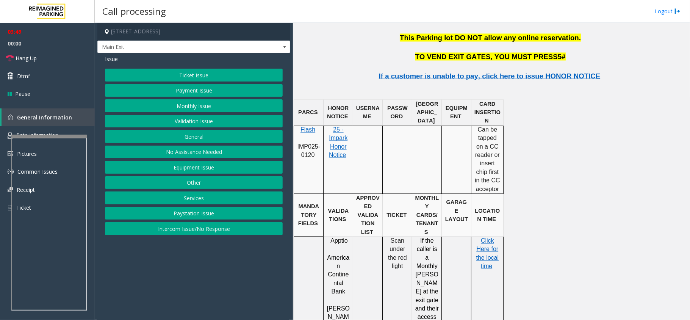
scroll to position [1010, 0]
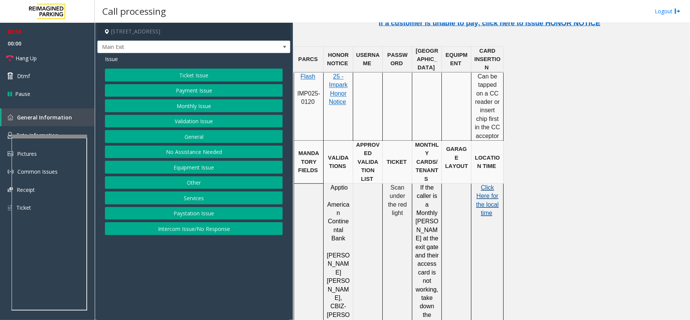
drag, startPoint x: 478, startPoint y: 171, endPoint x: 482, endPoint y: 171, distance: 4.6
click at [480, 184] on p "Click Here for the local time" at bounding box center [487, 201] width 27 height 34
click at [482, 185] on span "Click Here for" at bounding box center [487, 192] width 22 height 15
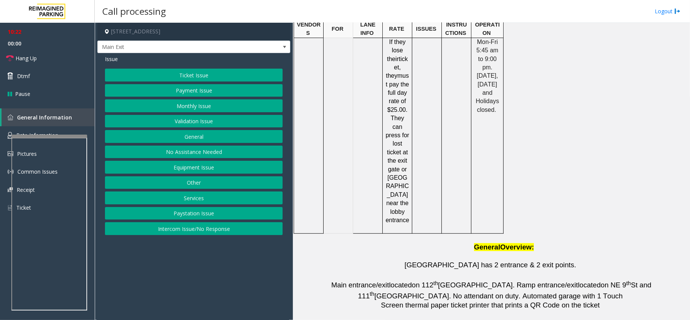
scroll to position [1548, 0]
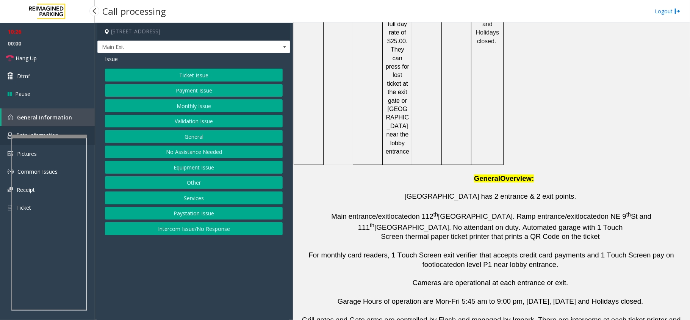
click at [3, 132] on link "Rate Information" at bounding box center [47, 135] width 95 height 19
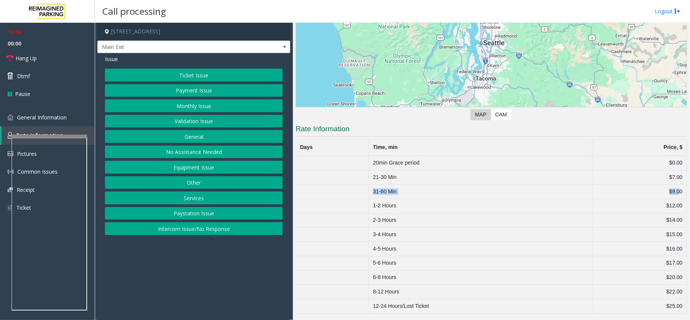
drag, startPoint x: 673, startPoint y: 190, endPoint x: 363, endPoint y: 190, distance: 310.4
click at [363, 190] on tr "31-60 Min $9.00" at bounding box center [491, 192] width 391 height 14
click at [202, 185] on button "Other" at bounding box center [194, 182] width 178 height 13
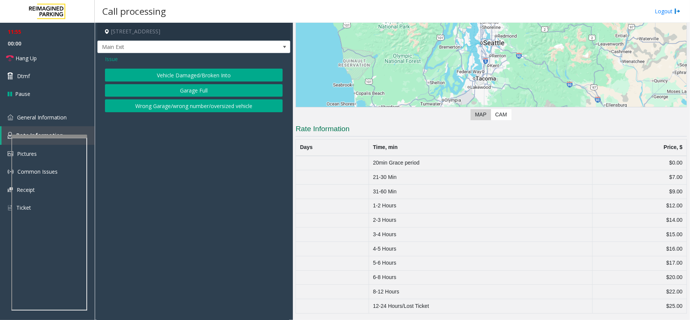
click at [108, 60] on span "Issue" at bounding box center [111, 59] width 13 height 8
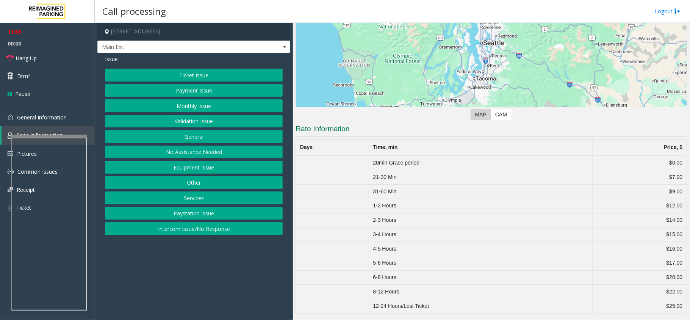
click at [192, 79] on button "Ticket Issue" at bounding box center [194, 75] width 178 height 13
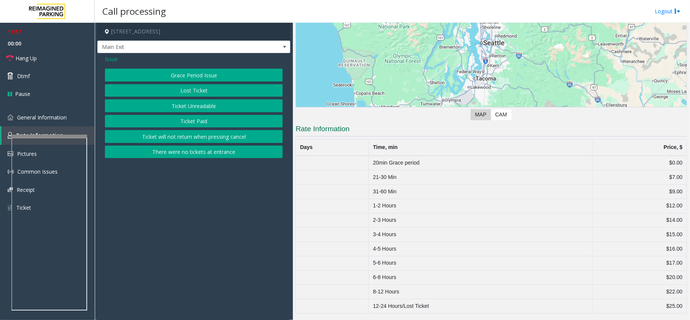
click at [189, 102] on button "Ticket Unreadable" at bounding box center [194, 105] width 178 height 13
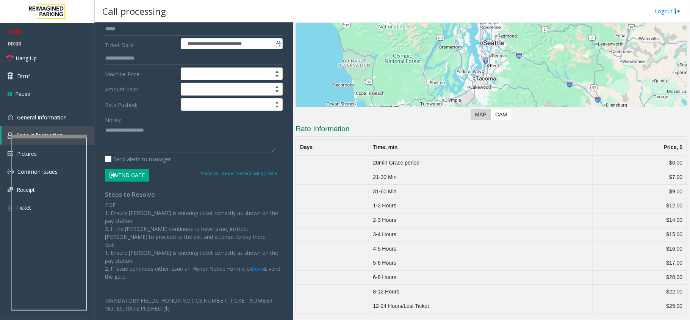
click at [138, 170] on button "Vend Gate" at bounding box center [127, 175] width 44 height 13
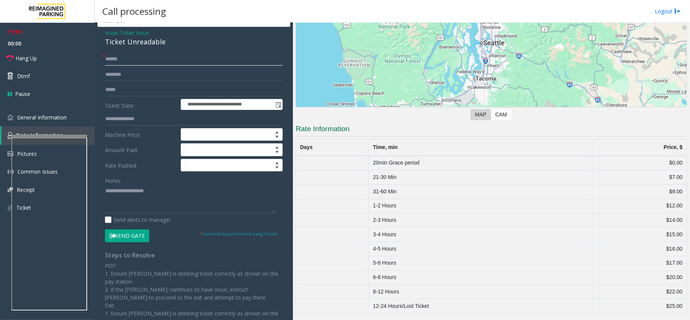
scroll to position [0, 0]
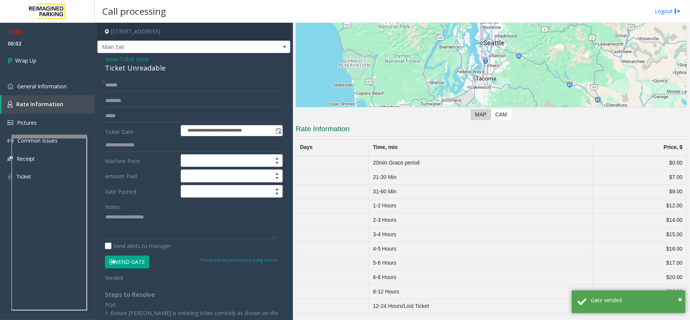
click at [111, 63] on span "Issue" at bounding box center [111, 59] width 13 height 8
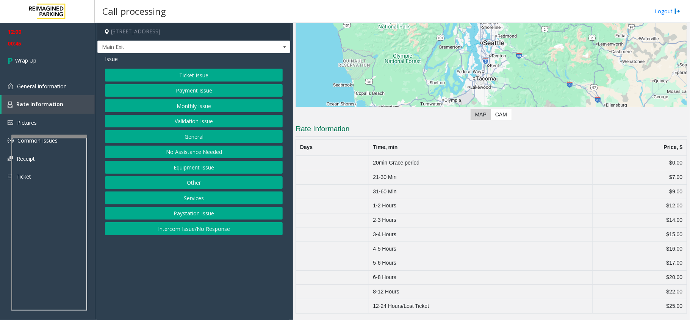
click at [199, 75] on button "Ticket Issue" at bounding box center [194, 75] width 178 height 13
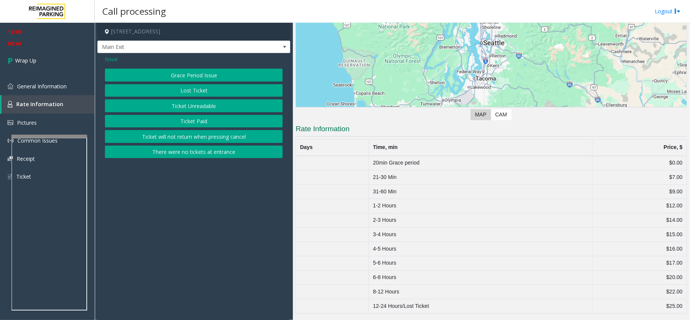
click at [196, 106] on button "Ticket Unreadable" at bounding box center [194, 105] width 178 height 13
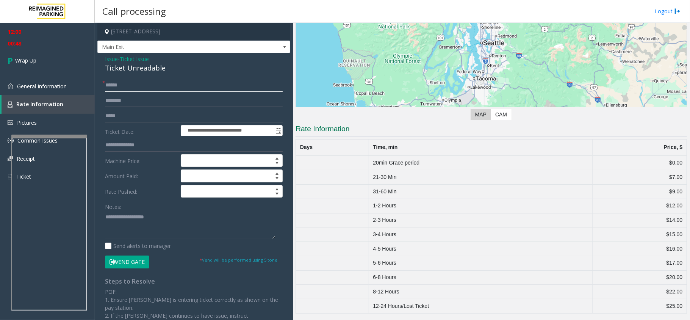
click at [165, 90] on input "text" at bounding box center [194, 85] width 178 height 13
click at [117, 212] on textarea at bounding box center [190, 225] width 170 height 28
type textarea "**********"
click at [123, 86] on input "text" at bounding box center [194, 85] width 178 height 13
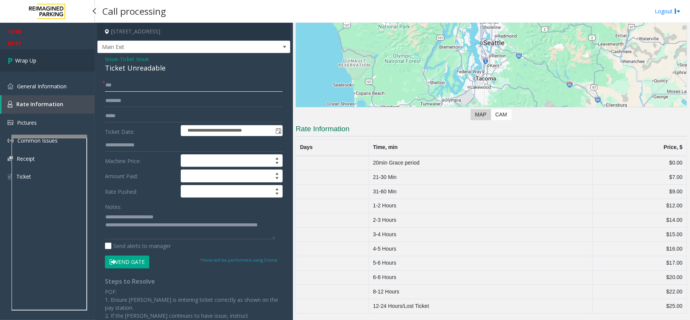
type input "***"
click at [36, 63] on span "Wrap Up" at bounding box center [25, 60] width 21 height 8
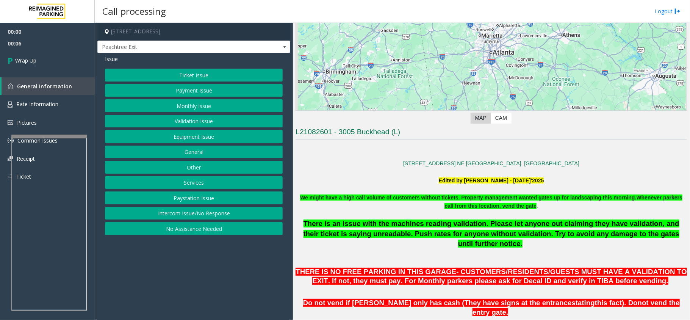
scroll to position [152, 0]
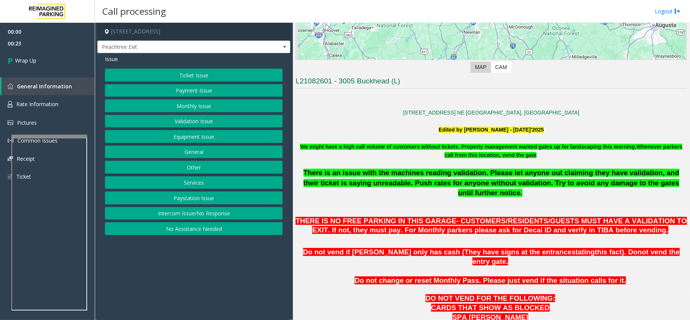
click at [204, 216] on button "Intercom Issue/No Response" at bounding box center [194, 213] width 178 height 13
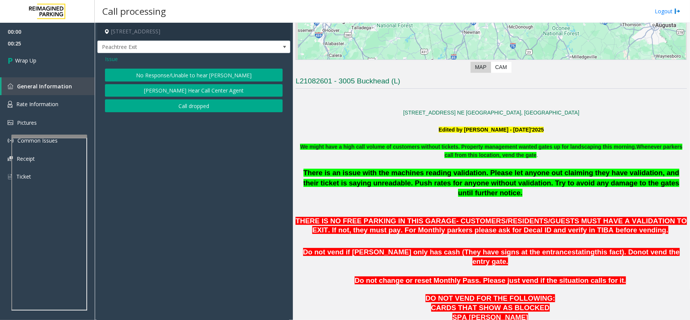
click at [188, 105] on button "Call dropped" at bounding box center [194, 105] width 178 height 13
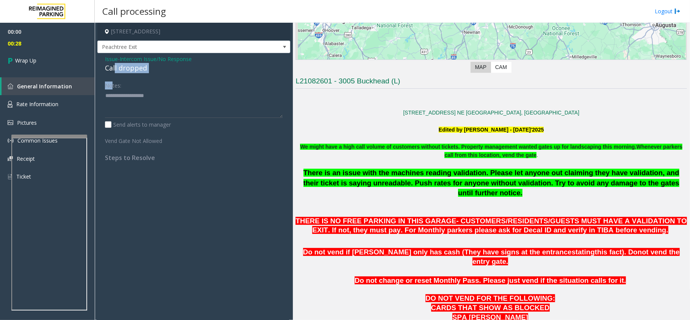
drag, startPoint x: 111, startPoint y: 76, endPoint x: 115, endPoint y: 72, distance: 5.9
click at [115, 72] on div "Issue - Intercom Issue/No Response Call dropped Notes: Send alerts to manager V…" at bounding box center [193, 111] width 193 height 116
drag, startPoint x: 107, startPoint y: 67, endPoint x: 149, endPoint y: 69, distance: 42.1
click at [149, 69] on div "Call dropped" at bounding box center [194, 68] width 178 height 10
copy div "Call dropped"
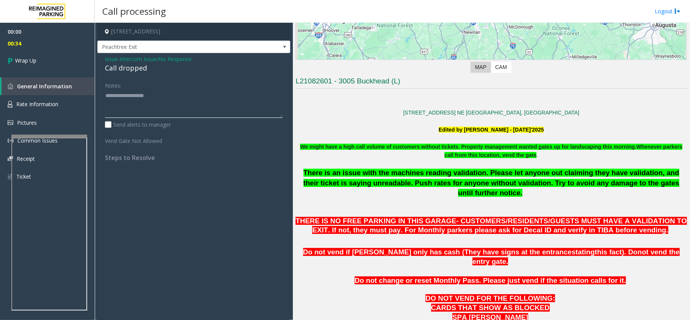
drag, startPoint x: 130, startPoint y: 90, endPoint x: 122, endPoint y: 105, distance: 16.6
paste textarea "**********"
type textarea "**********"
click at [30, 55] on link "Wrap Up" at bounding box center [47, 60] width 95 height 22
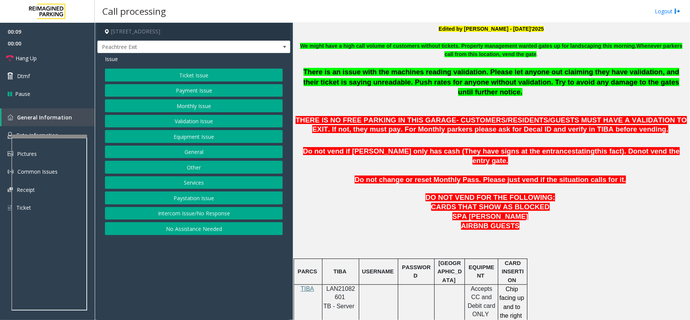
scroll to position [404, 0]
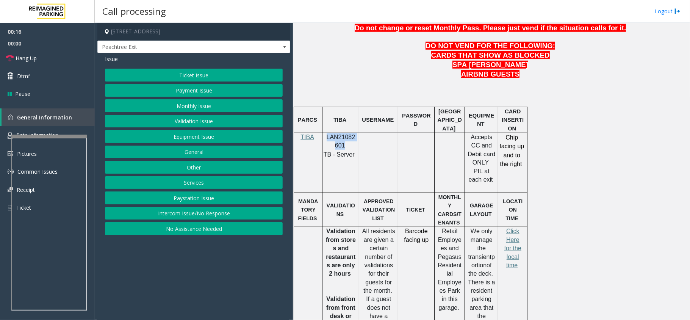
drag, startPoint x: 343, startPoint y: 125, endPoint x: 325, endPoint y: 117, distance: 19.5
click at [325, 133] on div "LAN21082601 TB - Server" at bounding box center [340, 146] width 36 height 26
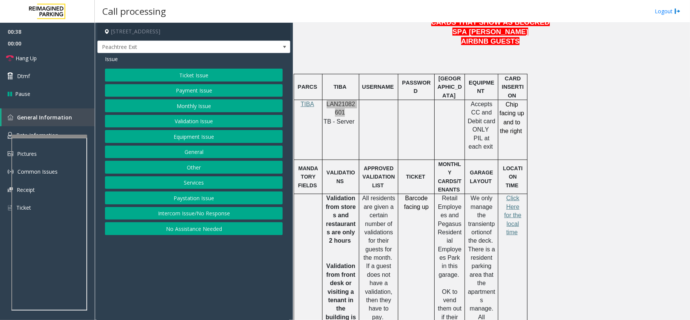
scroll to position [455, 0]
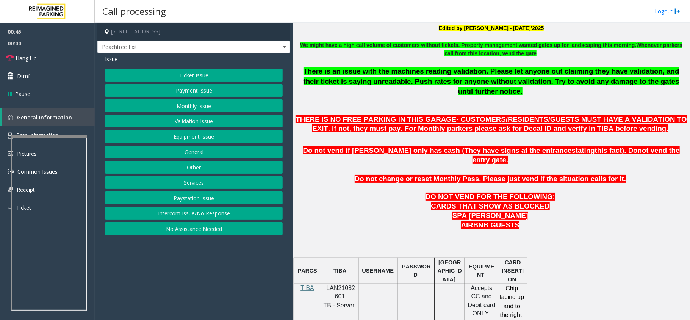
scroll to position [252, 0]
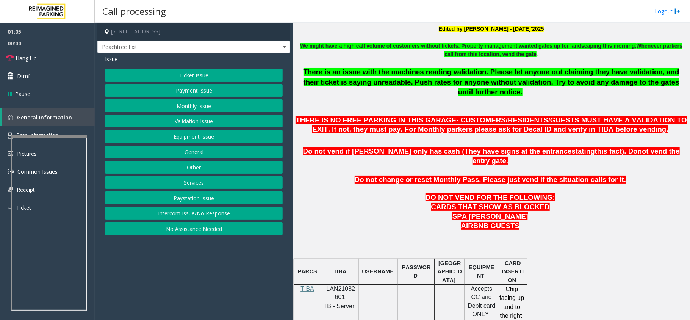
click at [219, 73] on button "Ticket Issue" at bounding box center [194, 75] width 178 height 13
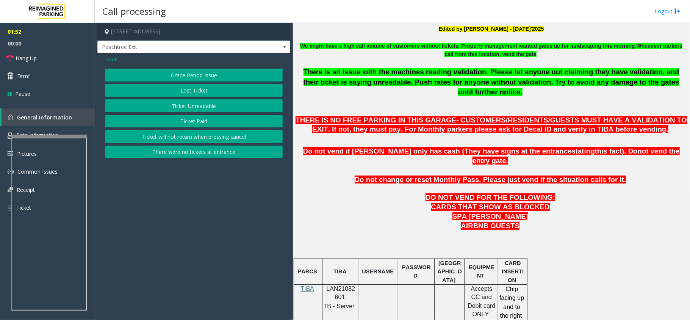
click at [183, 118] on button "Ticket Paid" at bounding box center [194, 121] width 178 height 13
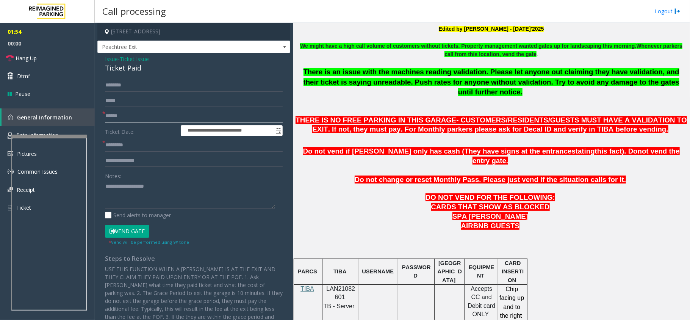
click at [132, 120] on input "text" at bounding box center [194, 116] width 178 height 13
type input "****"
click at [163, 87] on input "text" at bounding box center [194, 85] width 178 height 13
click at [116, 145] on input "text" at bounding box center [194, 145] width 178 height 13
click at [108, 85] on input "*****" at bounding box center [194, 85] width 178 height 13
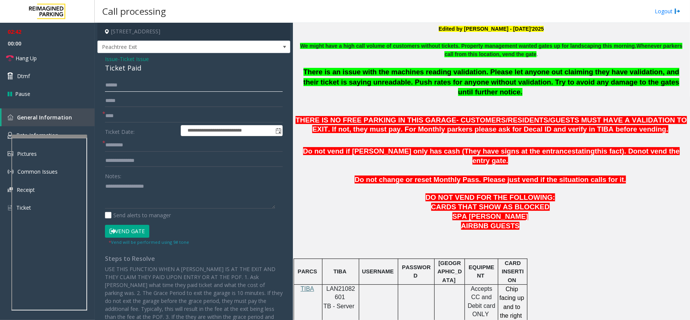
type input "*****"
click at [126, 144] on input "text" at bounding box center [194, 145] width 178 height 13
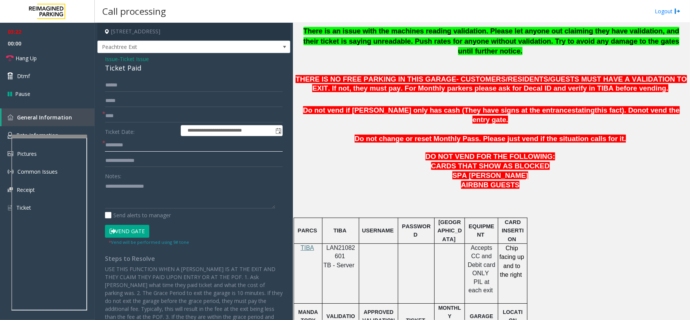
scroll to position [303, 0]
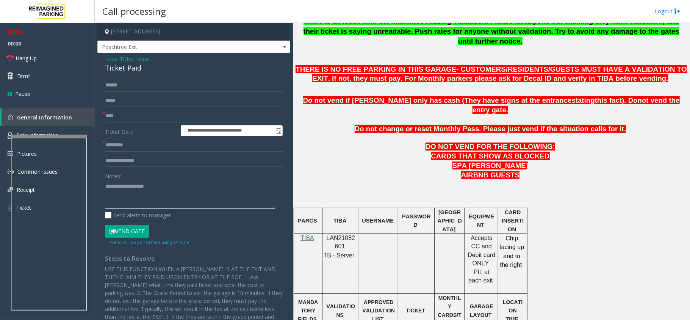
click at [136, 191] on textarea at bounding box center [190, 194] width 170 height 28
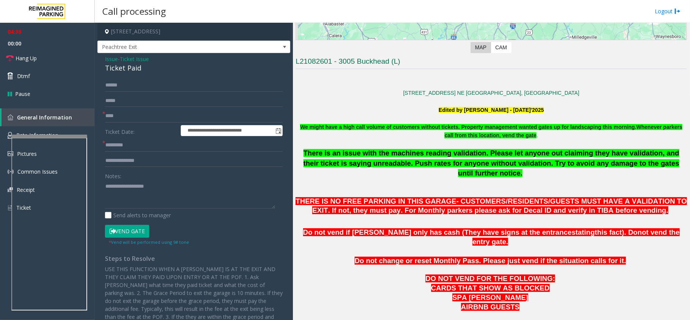
scroll to position [226, 0]
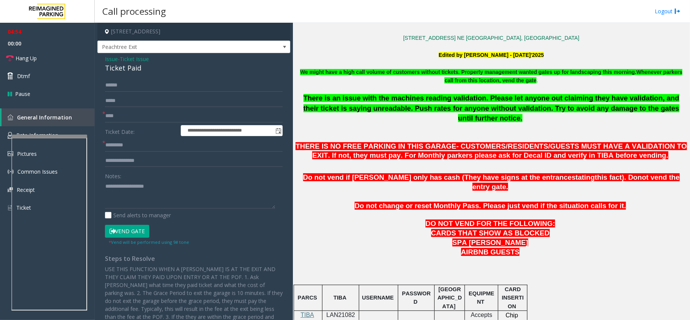
click at [122, 233] on button "Vend Gate" at bounding box center [127, 231] width 44 height 13
click at [134, 147] on input "text" at bounding box center [194, 145] width 178 height 13
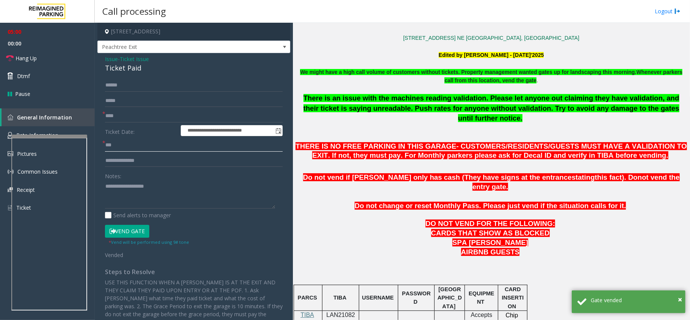
type input "***"
click at [112, 230] on icon at bounding box center [113, 231] width 6 height 5
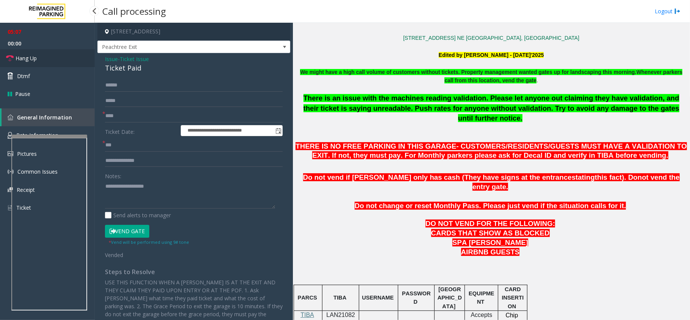
click at [22, 59] on span "Hang Up" at bounding box center [26, 58] width 21 height 8
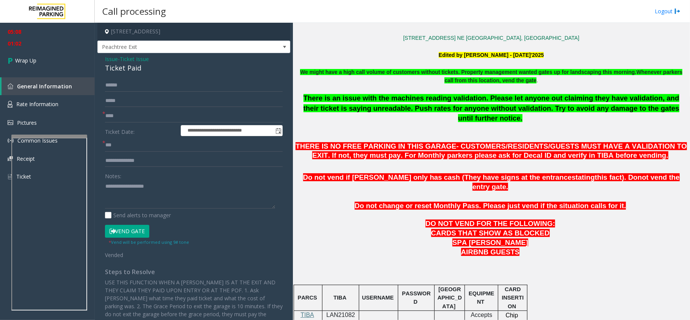
drag, startPoint x: 112, startPoint y: 55, endPoint x: 109, endPoint y: 59, distance: 5.5
click at [131, 55] on div "**********" at bounding box center [193, 209] width 193 height 312
click at [132, 189] on textarea at bounding box center [190, 194] width 170 height 28
type textarea "**********"
click at [161, 46] on span "Peachtree Exit" at bounding box center [175, 47] width 154 height 12
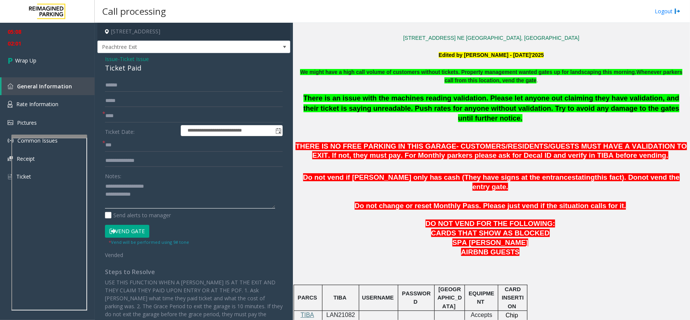
drag, startPoint x: 189, startPoint y: 200, endPoint x: 194, endPoint y: 207, distance: 8.3
click at [194, 207] on textarea at bounding box center [190, 194] width 170 height 28
drag, startPoint x: 180, startPoint y: 62, endPoint x: 100, endPoint y: 55, distance: 80.7
click at [179, 62] on div "Issue - Ticket Issue Ticket Paid" at bounding box center [194, 64] width 178 height 18
click at [118, 56] on span "- Ticket Issue" at bounding box center [133, 58] width 31 height 7
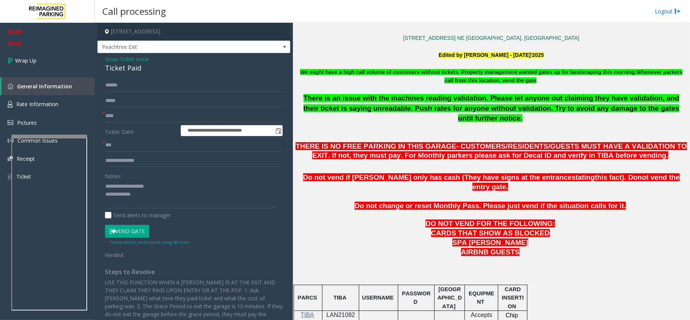
click at [133, 58] on span "Ticket Issue" at bounding box center [134, 59] width 29 height 8
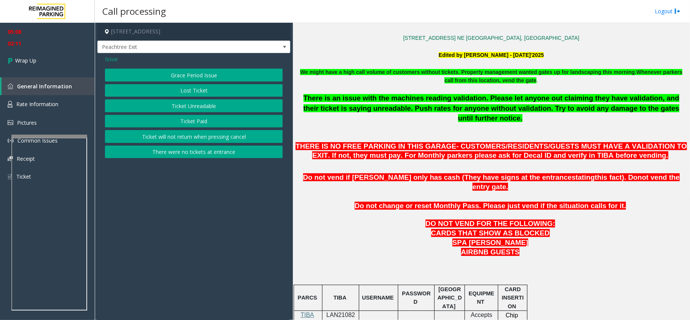
click at [161, 180] on app-call-processing-form "[STREET_ADDRESS] Peachtree Exit Issue Grace Period Issue Lost Ticket Ticket Unr…" at bounding box center [194, 171] width 198 height 297
click at [161, 177] on app-call-processing-form "[STREET_ADDRESS] Peachtree Exit Issue Grace Period Issue Lost Ticket Ticket Unr…" at bounding box center [194, 171] width 198 height 297
click at [178, 59] on div "Issue" at bounding box center [194, 59] width 178 height 8
click at [108, 58] on span "Issue" at bounding box center [111, 59] width 13 height 8
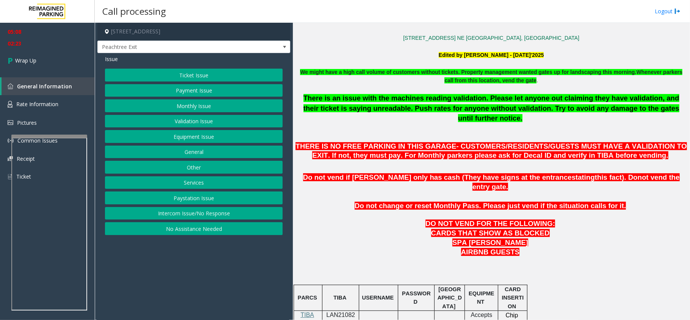
click at [184, 119] on button "Validation Issue" at bounding box center [194, 121] width 178 height 13
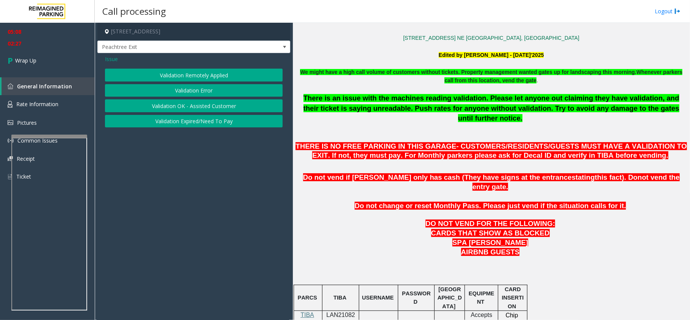
click at [174, 92] on button "Validation Error" at bounding box center [194, 90] width 178 height 13
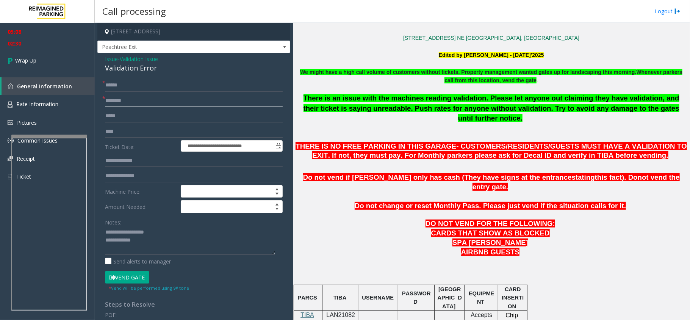
click at [137, 103] on input "text" at bounding box center [194, 100] width 178 height 13
type input "***"
click at [157, 228] on textarea at bounding box center [190, 240] width 170 height 28
type textarea "**********"
click at [111, 58] on span "Issue" at bounding box center [111, 59] width 13 height 8
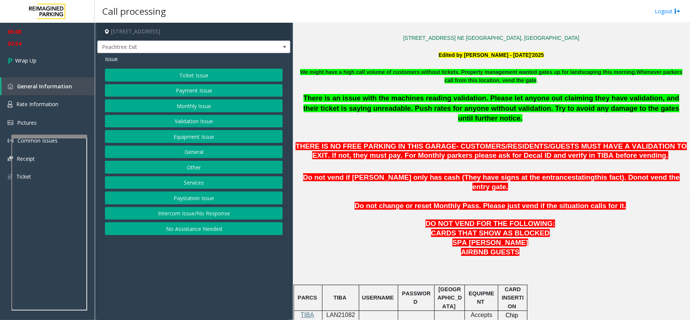
click at [188, 74] on button "Ticket Issue" at bounding box center [194, 75] width 178 height 13
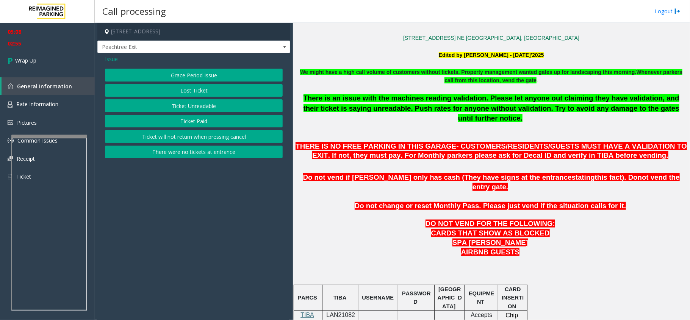
click at [188, 125] on button "Ticket Paid" at bounding box center [194, 121] width 178 height 13
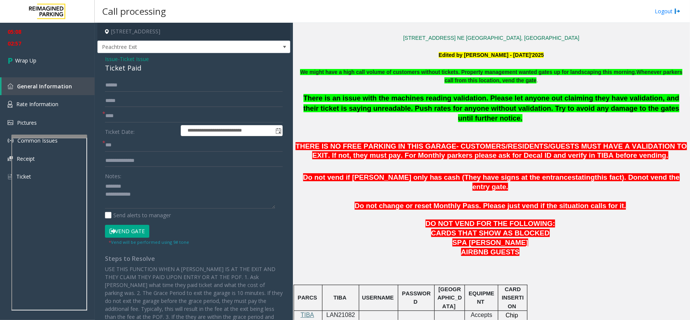
click at [124, 71] on div "Ticket Paid" at bounding box center [194, 68] width 178 height 10
click at [125, 70] on div "Ticket Paid" at bounding box center [194, 68] width 178 height 10
click at [133, 187] on textarea at bounding box center [190, 194] width 170 height 28
click at [123, 65] on div "Ticket Paid" at bounding box center [194, 68] width 178 height 10
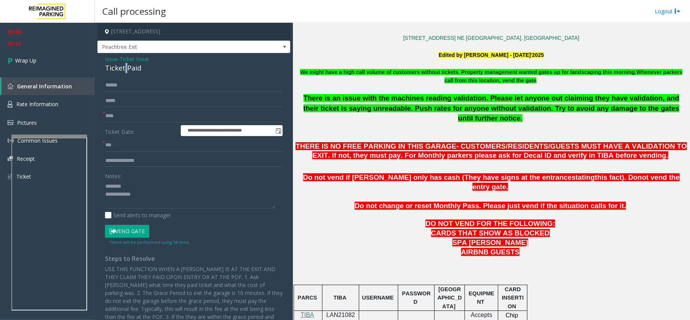
click at [123, 65] on div "Ticket Paid" at bounding box center [194, 68] width 178 height 10
click at [140, 189] on textarea at bounding box center [190, 194] width 170 height 28
paste textarea "**********"
click at [152, 199] on textarea at bounding box center [190, 194] width 170 height 28
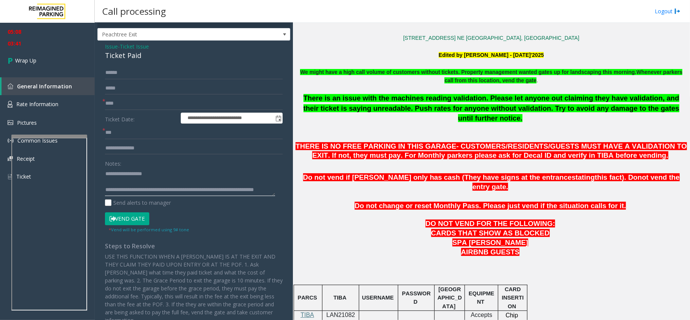
scroll to position [25, 0]
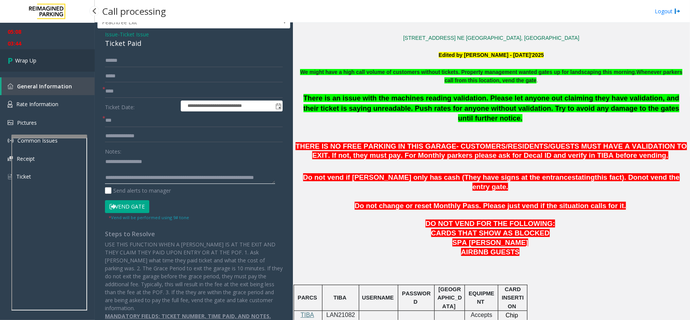
type textarea "**********"
click at [57, 57] on link "Wrap Up" at bounding box center [47, 60] width 95 height 22
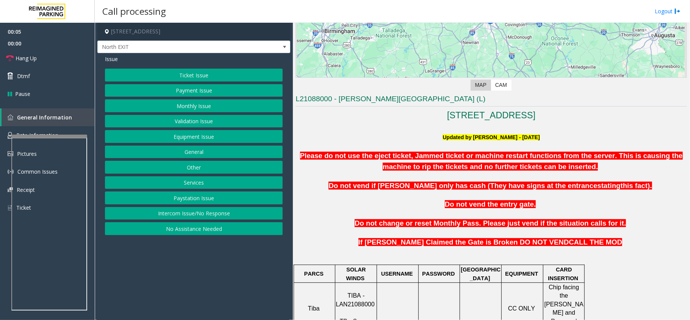
scroll to position [152, 0]
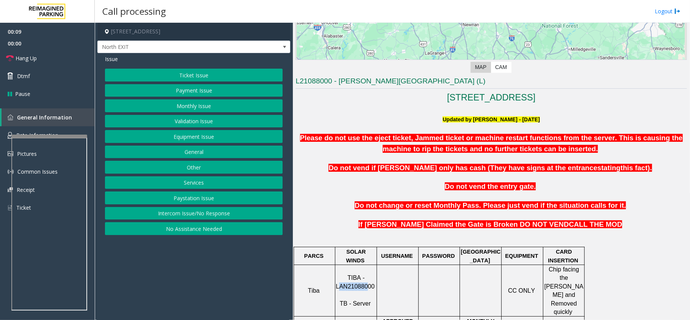
drag, startPoint x: 368, startPoint y: 278, endPoint x: 341, endPoint y: 279, distance: 26.6
click at [341, 279] on span "TIBA - LAN21088000" at bounding box center [355, 281] width 39 height 15
drag, startPoint x: 373, startPoint y: 278, endPoint x: 347, endPoint y: 270, distance: 27.2
click at [342, 274] on p "TIBA - LAN21088000 TB - Server" at bounding box center [356, 291] width 41 height 34
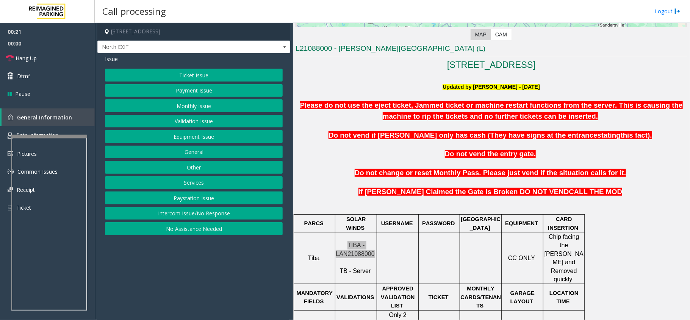
scroll to position [202, 0]
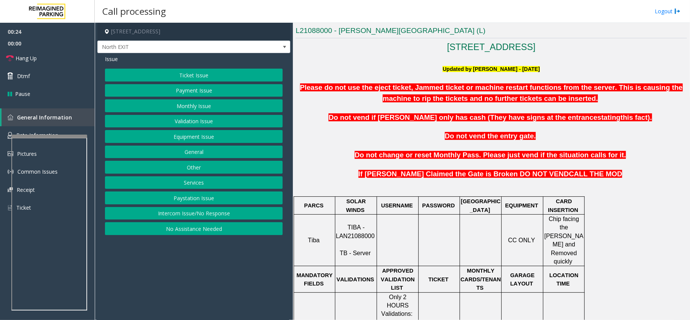
click at [390, 211] on td "USERNAME" at bounding box center [398, 206] width 42 height 18
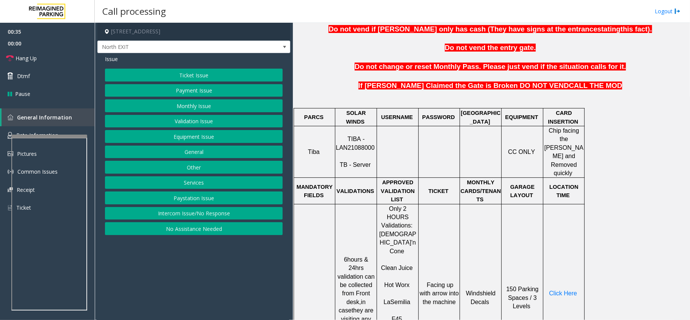
scroll to position [303, 0]
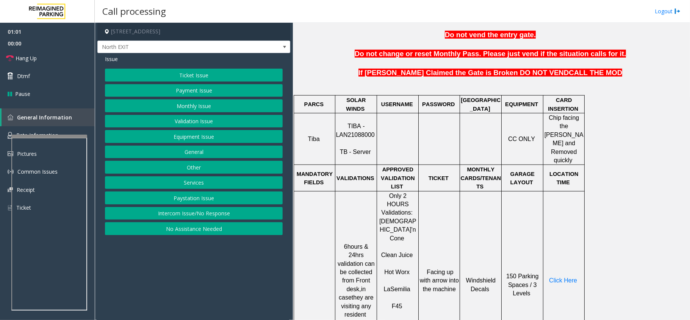
click at [211, 73] on button "Ticket Issue" at bounding box center [194, 75] width 178 height 13
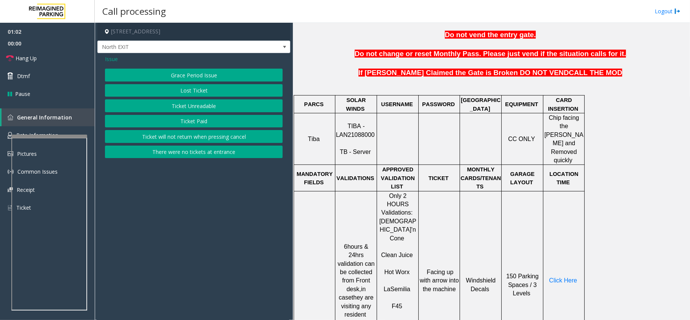
click at [198, 108] on button "Ticket Unreadable" at bounding box center [194, 105] width 178 height 13
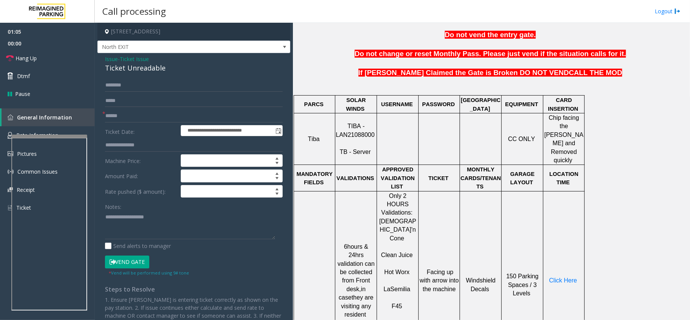
click at [352, 127] on span "TIBA - LAN21088000" at bounding box center [355, 130] width 39 height 15
click at [122, 119] on input "text" at bounding box center [194, 116] width 178 height 13
type input "*******"
click at [120, 87] on input "text" at bounding box center [194, 85] width 178 height 13
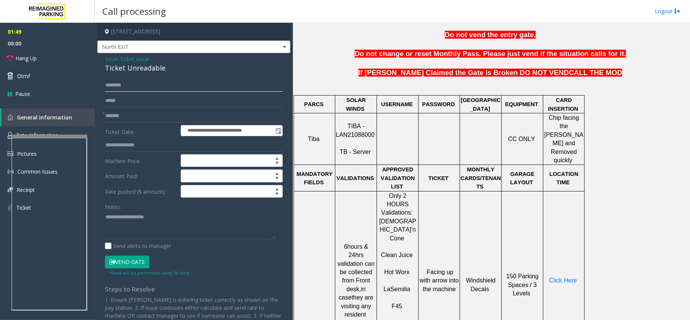
click at [116, 83] on input "text" at bounding box center [194, 85] width 178 height 13
type input "****"
drag, startPoint x: 106, startPoint y: 117, endPoint x: 133, endPoint y: 114, distance: 27.5
click at [133, 114] on input "*******" at bounding box center [194, 116] width 178 height 13
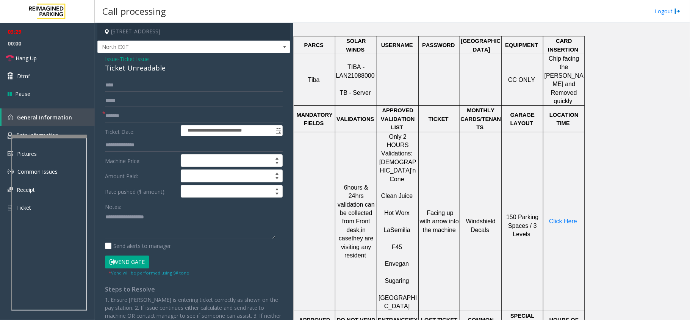
scroll to position [354, 0]
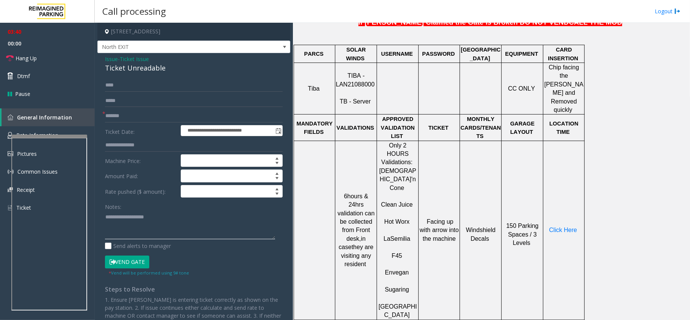
click at [182, 227] on textarea at bounding box center [190, 225] width 170 height 28
click at [157, 223] on textarea at bounding box center [190, 225] width 170 height 28
type textarea "*"
click at [554, 227] on span "Click Here" at bounding box center [563, 230] width 28 height 6
click at [36, 138] on div at bounding box center [49, 136] width 76 height 3
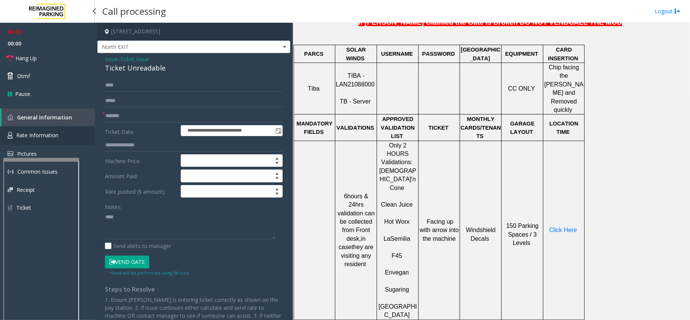
click at [45, 138] on link "Rate Information" at bounding box center [47, 135] width 95 height 19
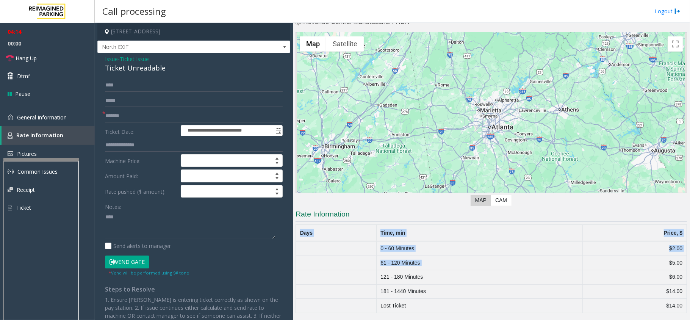
drag, startPoint x: 652, startPoint y: 258, endPoint x: 684, endPoint y: 267, distance: 33.1
click at [684, 267] on div "Main Revenue Control Manufacturer: TIBA ← Move left → Move right ↑ Move up ↓ Mo…" at bounding box center [491, 171] width 397 height 297
click at [651, 264] on td "$5.00" at bounding box center [634, 263] width 104 height 14
click at [141, 222] on textarea at bounding box center [190, 225] width 170 height 28
click at [46, 106] on div "04:54 00:00 Hang Up Dtmf Pause General Information Rate Information Pictures Co…" at bounding box center [47, 123] width 95 height 200
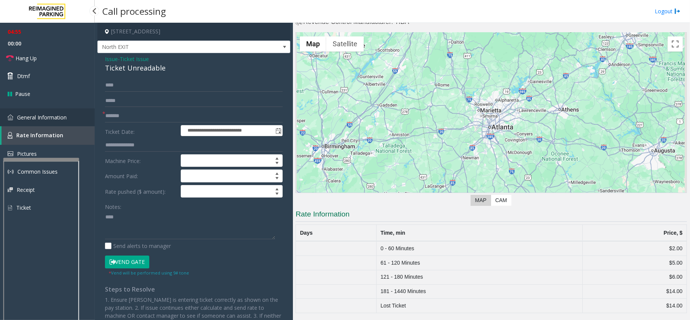
click at [38, 117] on span "General Information" at bounding box center [42, 117] width 50 height 7
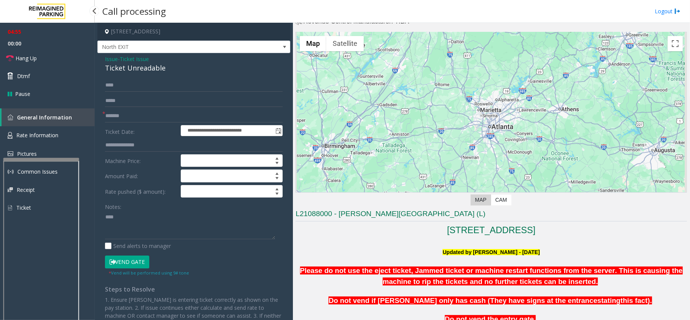
scroll to position [354, 0]
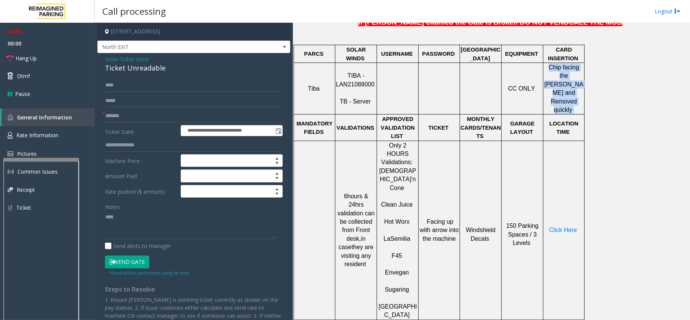
drag, startPoint x: 546, startPoint y: 70, endPoint x: 579, endPoint y: 90, distance: 38.7
click at [579, 90] on p "Chip facing the [PERSON_NAME] and Removed quickly" at bounding box center [564, 88] width 40 height 51
click at [578, 92] on p "Chip facing the [PERSON_NAME] and Removed quickly" at bounding box center [564, 88] width 40 height 51
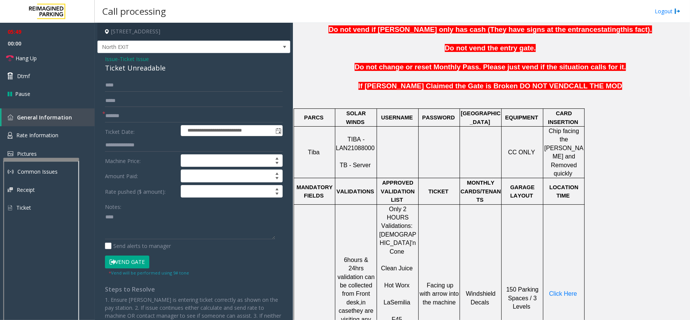
scroll to position [202, 0]
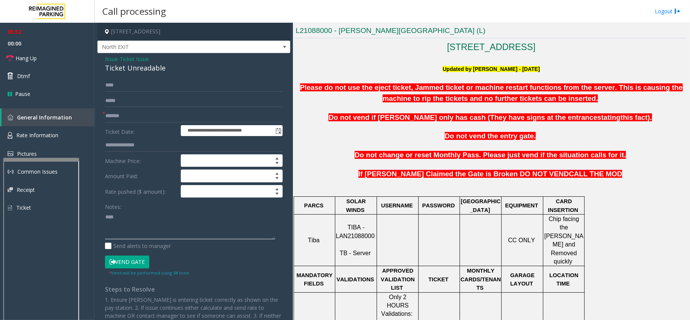
click at [146, 217] on textarea at bounding box center [190, 225] width 170 height 28
click at [152, 226] on textarea at bounding box center [190, 225] width 170 height 28
paste textarea "**********"
click at [117, 70] on div "Ticket Unreadable" at bounding box center [194, 68] width 178 height 10
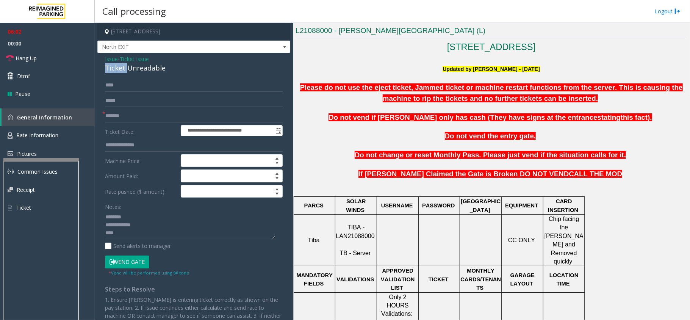
click at [117, 70] on div "Ticket Unreadable" at bounding box center [194, 68] width 178 height 10
click at [131, 217] on textarea at bounding box center [190, 225] width 170 height 28
paste textarea "**********"
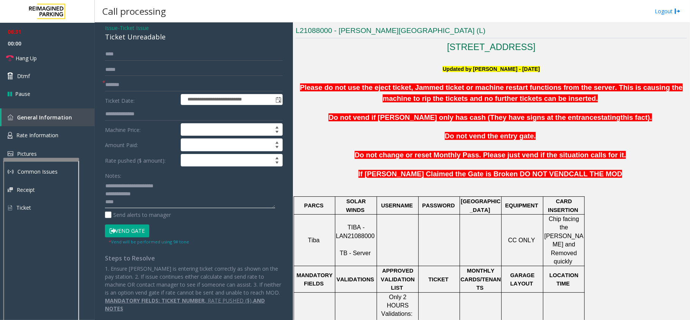
type textarea "**********"
click at [136, 224] on button "Vend Gate" at bounding box center [127, 230] width 44 height 13
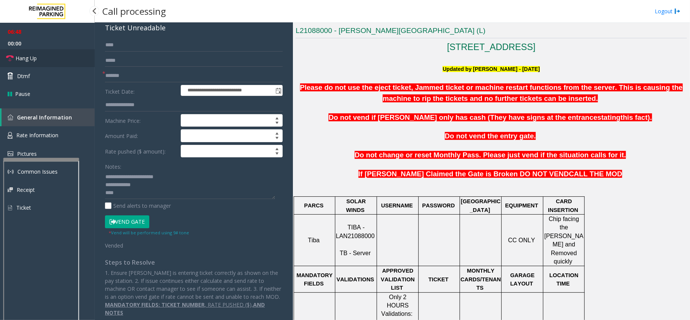
click at [29, 60] on span "Hang Up" at bounding box center [26, 58] width 21 height 8
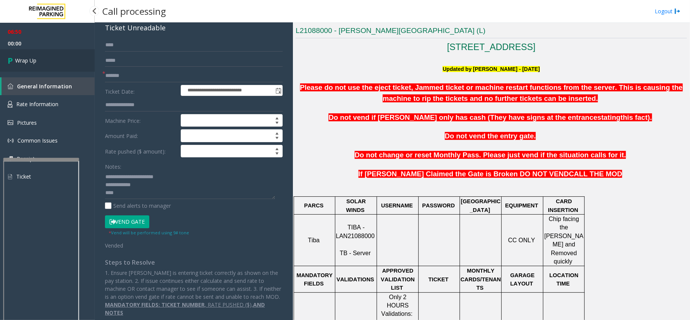
click at [29, 60] on span "Wrap Up" at bounding box center [25, 60] width 21 height 8
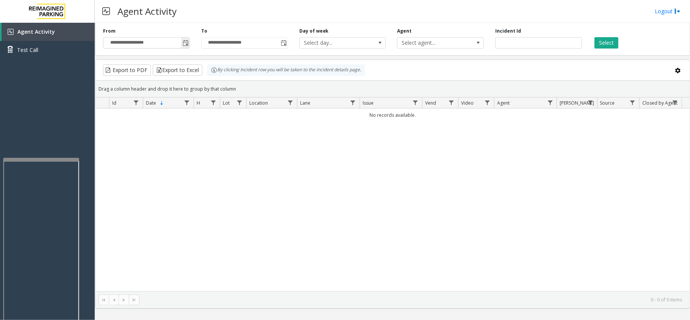
click at [184, 46] on span "Toggle popup" at bounding box center [186, 43] width 6 height 6
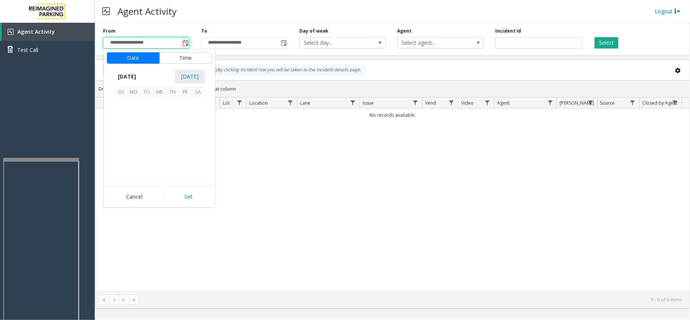
scroll to position [136100, 0]
click at [158, 105] on span "1" at bounding box center [159, 104] width 13 height 13
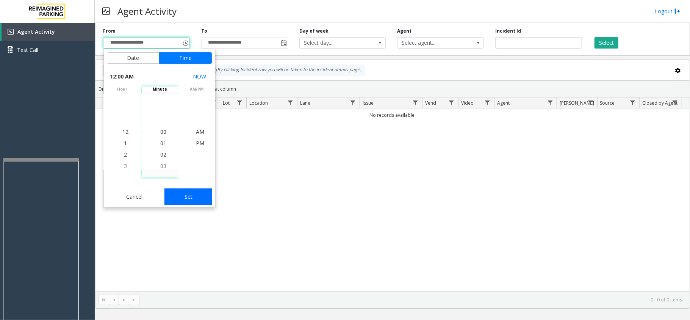
click at [179, 196] on button "Set" at bounding box center [188, 196] width 48 height 17
type input "**********"
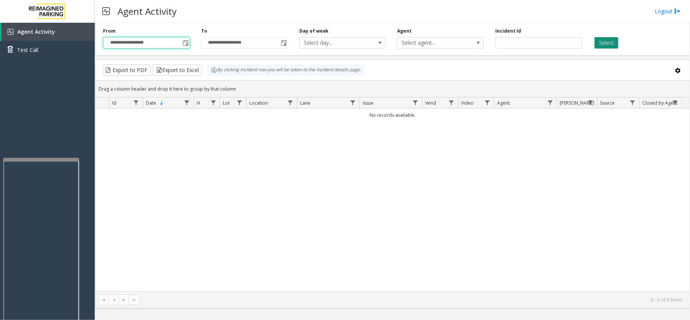
click at [605, 46] on button "Select" at bounding box center [607, 42] width 24 height 11
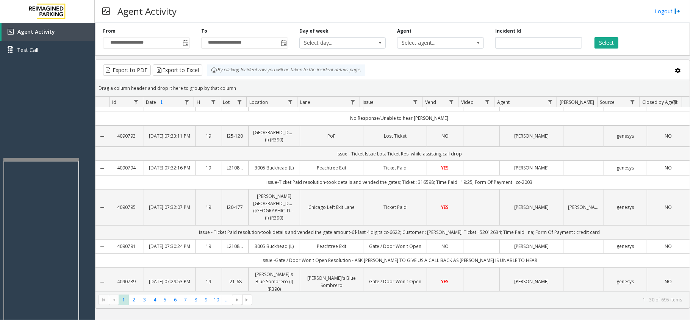
scroll to position [0, 0]
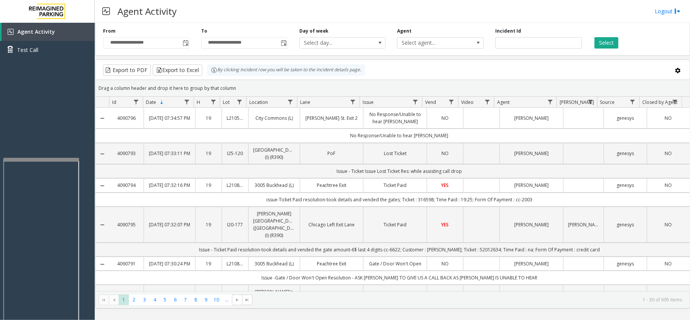
click at [611, 52] on div "**********" at bounding box center [392, 38] width 595 height 36
click at [609, 41] on button "Select" at bounding box center [607, 42] width 24 height 11
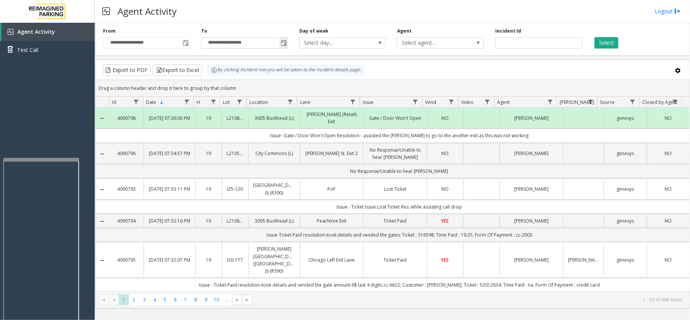
click at [283, 42] on span "Toggle popup" at bounding box center [284, 43] width 6 height 6
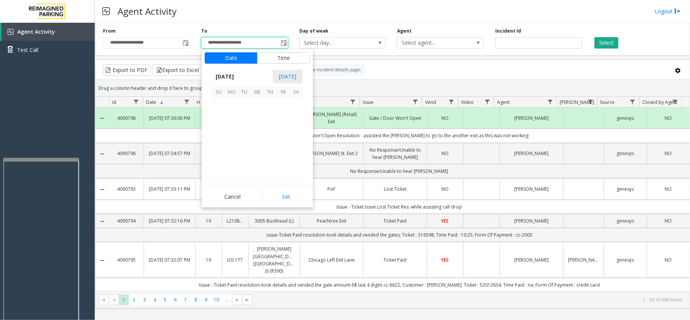
scroll to position [11, 0]
click at [280, 104] on span "3" at bounding box center [283, 104] width 13 height 13
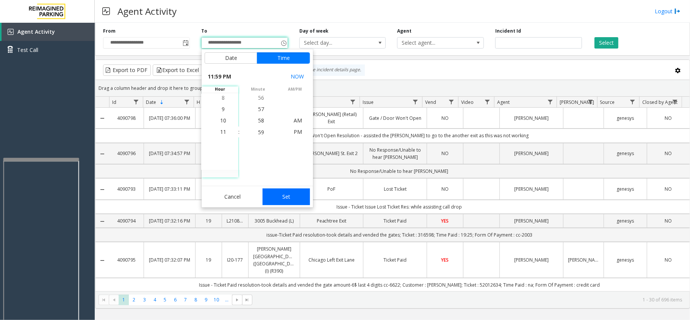
click at [298, 200] on button "Set" at bounding box center [287, 196] width 48 height 17
type input "**********"
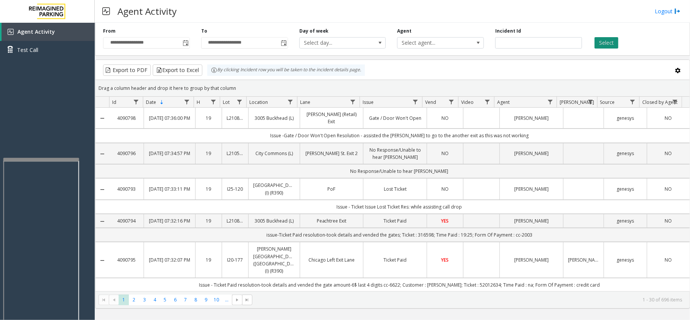
click at [612, 40] on button "Select" at bounding box center [607, 42] width 24 height 11
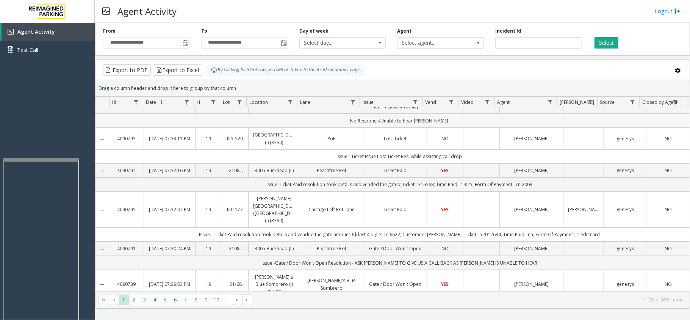
scroll to position [0, 0]
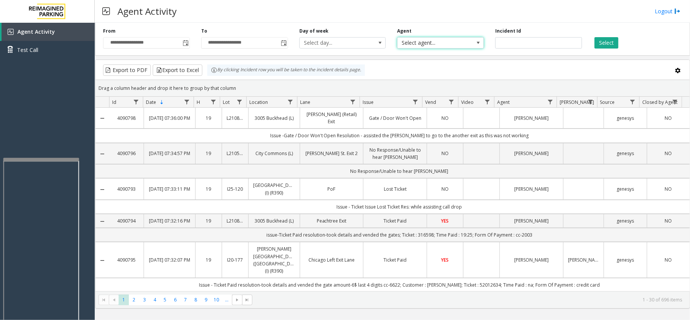
click at [441, 40] on span "Select agent..." at bounding box center [432, 43] width 69 height 11
type input "****"
click at [429, 82] on li "[PERSON_NAME]" at bounding box center [441, 83] width 85 height 10
click at [608, 42] on button "Select" at bounding box center [607, 42] width 24 height 11
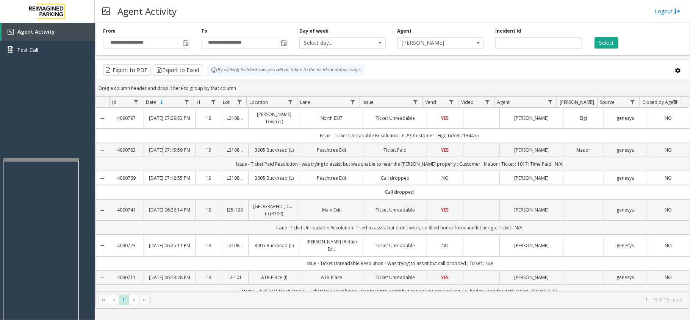
click at [402, 117] on link "Ticket Unreadable" at bounding box center [395, 117] width 54 height 7
click at [391, 119] on link "Ticket Unreadable" at bounding box center [395, 117] width 54 height 7
click at [348, 114] on td "North EXIT" at bounding box center [332, 118] width 64 height 21
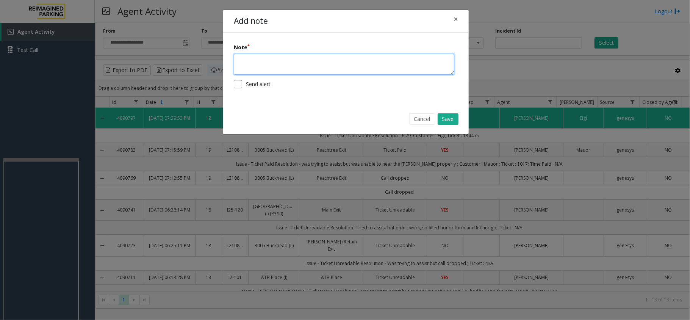
click at [293, 65] on textarea at bounding box center [344, 64] width 221 height 21
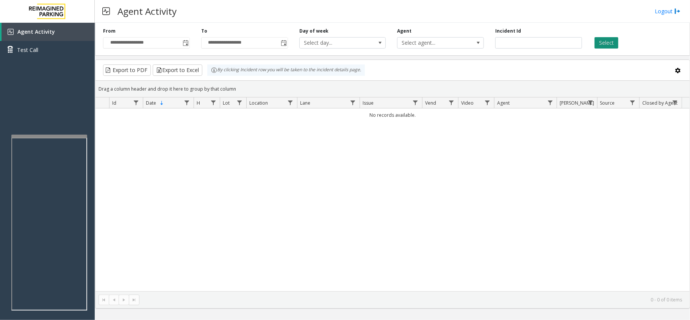
click at [600, 47] on button "Select" at bounding box center [607, 42] width 24 height 11
click at [605, 43] on button "Select" at bounding box center [607, 42] width 24 height 11
click at [429, 46] on span "Select agent..." at bounding box center [432, 43] width 69 height 11
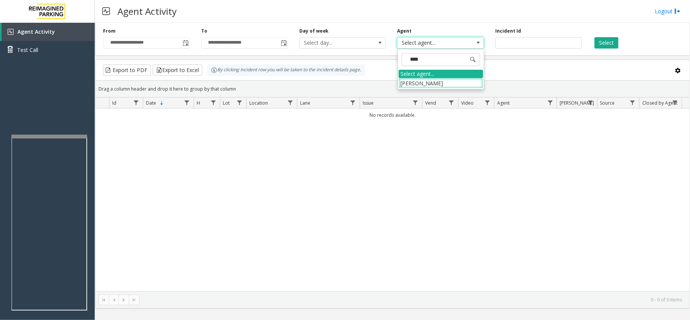
type input "****"
click at [413, 86] on li "[PERSON_NAME]" at bounding box center [441, 83] width 85 height 10
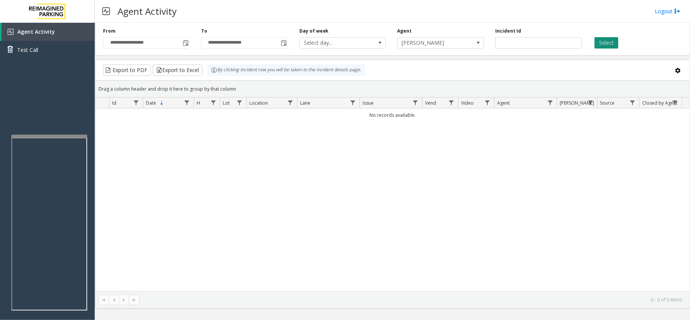
click at [609, 41] on button "Select" at bounding box center [607, 42] width 24 height 11
click at [609, 42] on button "Select" at bounding box center [607, 42] width 24 height 11
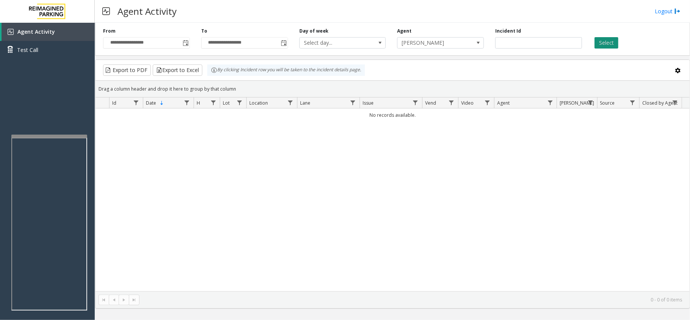
click at [609, 42] on button "Select" at bounding box center [607, 42] width 24 height 11
click at [609, 43] on button "Select" at bounding box center [607, 42] width 24 height 11
click at [461, 45] on span "[PERSON_NAME]" at bounding box center [432, 43] width 69 height 11
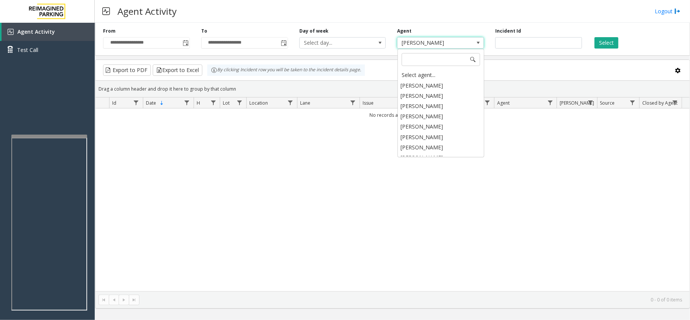
scroll to position [3767, 0]
click at [437, 140] on li "[PERSON_NAME]" at bounding box center [441, 135] width 85 height 10
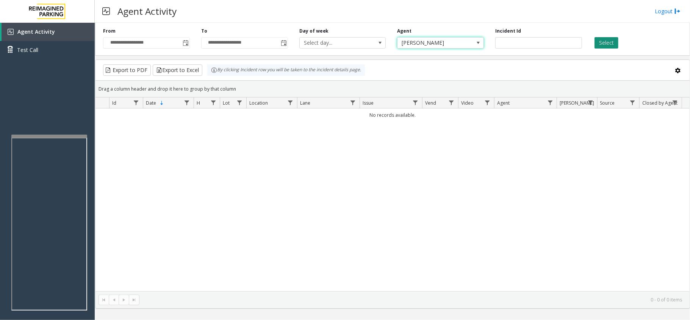
click at [617, 45] on button "Select" at bounding box center [607, 42] width 24 height 11
click at [607, 41] on button "Select" at bounding box center [607, 42] width 24 height 11
click at [186, 43] on span "Toggle popup" at bounding box center [186, 43] width 6 height 6
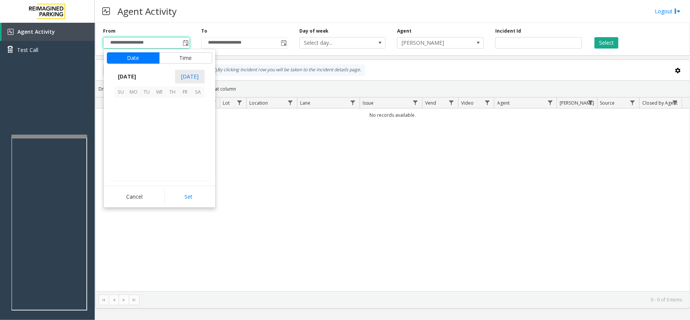
scroll to position [136100, 0]
click at [154, 105] on span "1" at bounding box center [159, 104] width 13 height 13
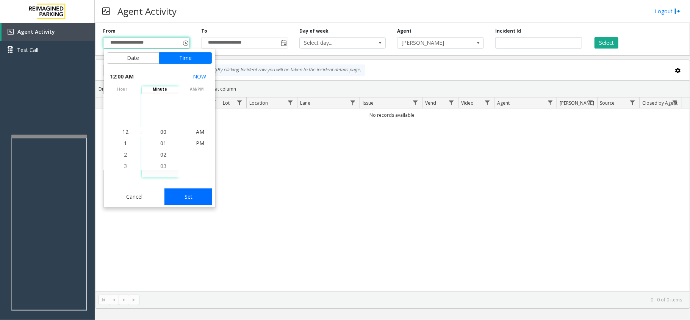
click at [181, 196] on button "Set" at bounding box center [188, 196] width 48 height 17
type input "**********"
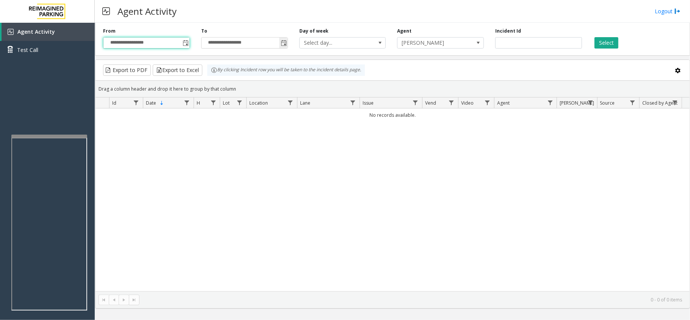
click at [276, 41] on input "**********" at bounding box center [245, 43] width 86 height 11
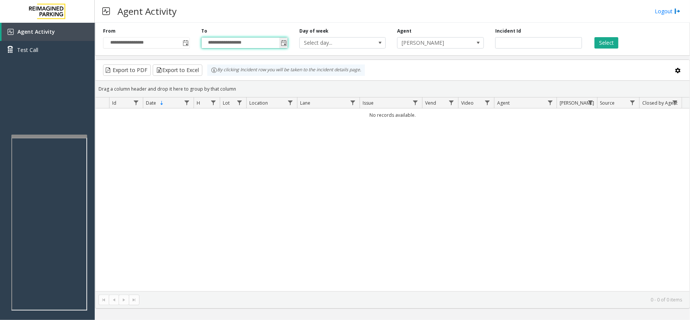
click at [286, 47] on span "Toggle popup" at bounding box center [283, 43] width 8 height 12
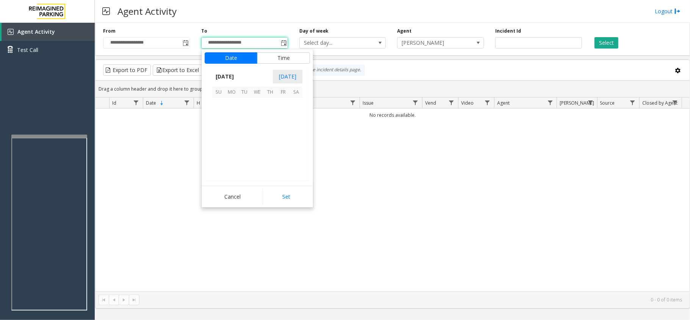
scroll to position [11, 0]
click at [283, 107] on span "3" at bounding box center [283, 104] width 13 height 13
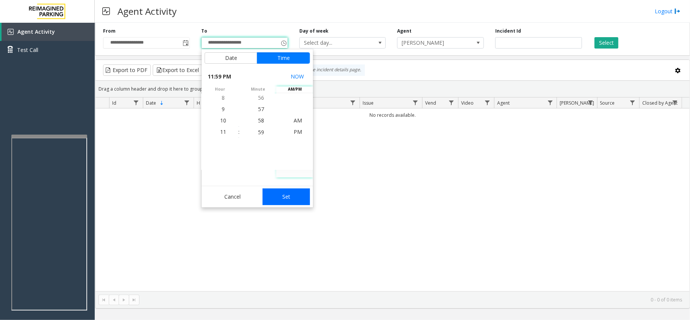
click at [291, 196] on button "Set" at bounding box center [287, 196] width 48 height 17
type input "**********"
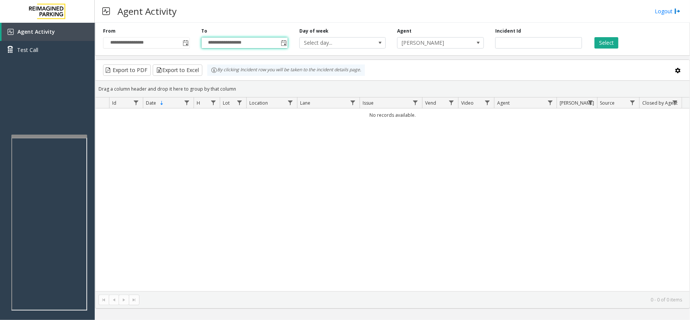
click at [603, 51] on div "**********" at bounding box center [392, 38] width 595 height 36
click at [605, 44] on button "Select" at bounding box center [607, 42] width 24 height 11
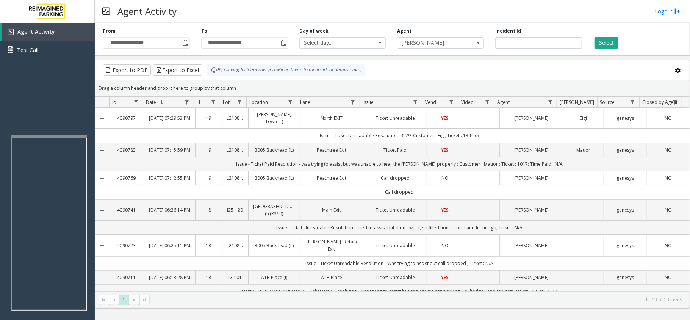
click at [384, 123] on td "Ticket Unreadable" at bounding box center [395, 118] width 64 height 21
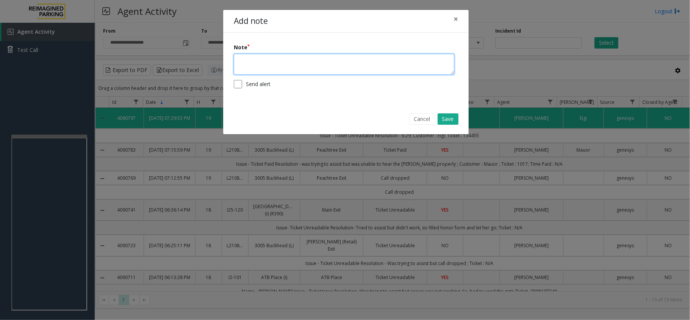
click at [281, 68] on textarea at bounding box center [344, 64] width 221 height 21
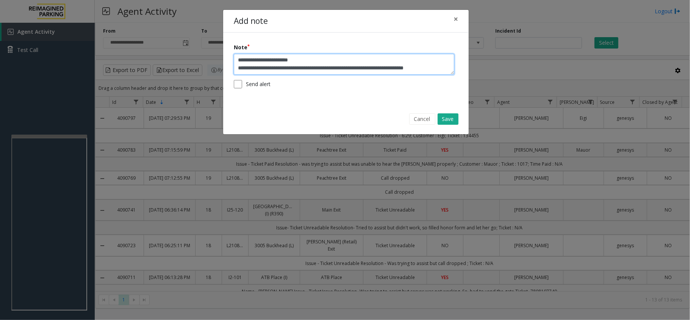
scroll to position [5, 0]
type textarea "**********"
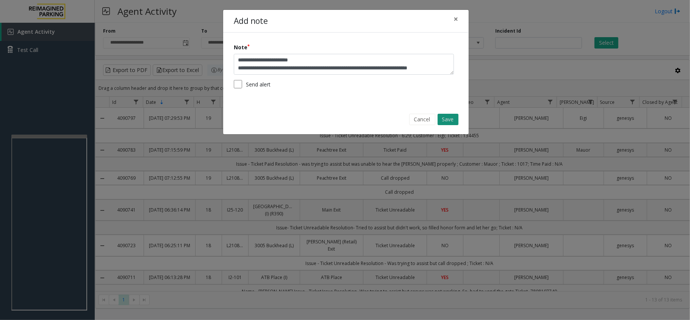
click at [446, 118] on button "Save" at bounding box center [448, 119] width 21 height 11
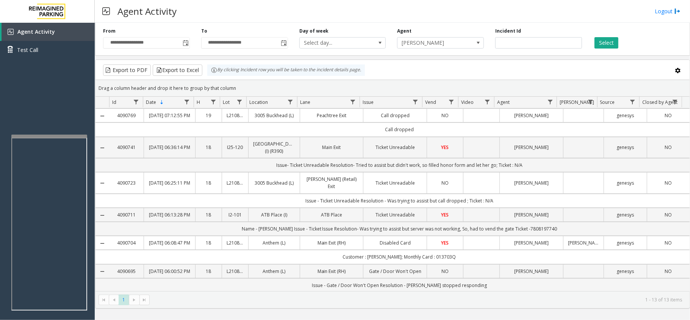
drag, startPoint x: 387, startPoint y: 183, endPoint x: 516, endPoint y: 216, distance: 132.7
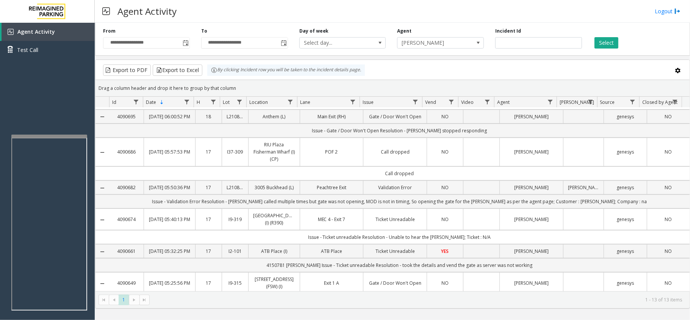
scroll to position [220, 0]
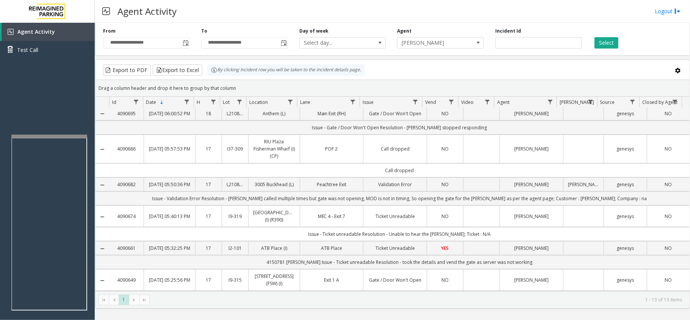
drag, startPoint x: 485, startPoint y: 233, endPoint x: 298, endPoint y: 179, distance: 194.8
drag, startPoint x: 298, startPoint y: 179, endPoint x: 418, endPoint y: 185, distance: 120.7
click at [668, 6] on div "Agent Activity Logout" at bounding box center [392, 11] width 595 height 23
click at [668, 11] on link "Logout" at bounding box center [668, 11] width 26 height 8
